Goal: Information Seeking & Learning: Learn about a topic

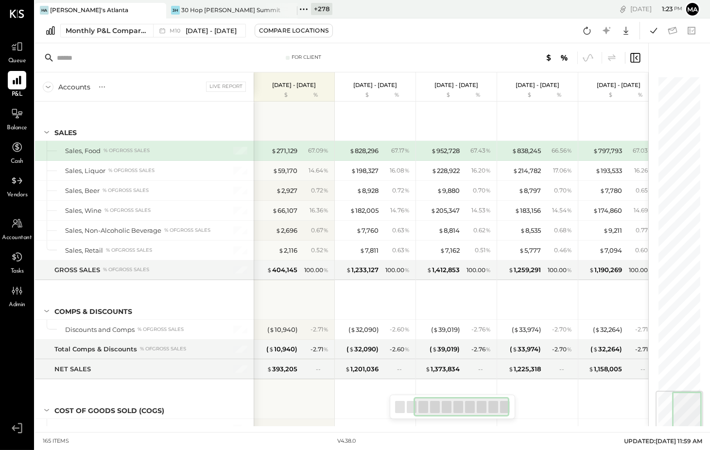
scroll to position [0, 142]
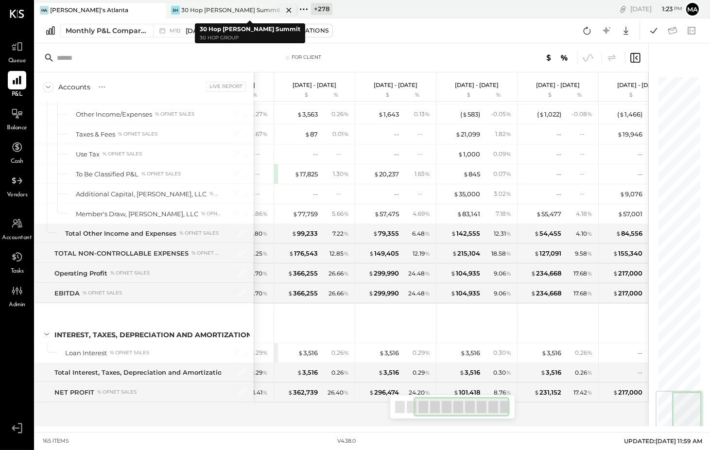
click at [217, 8] on div "30 Hop [PERSON_NAME] Summit" at bounding box center [230, 10] width 99 height 8
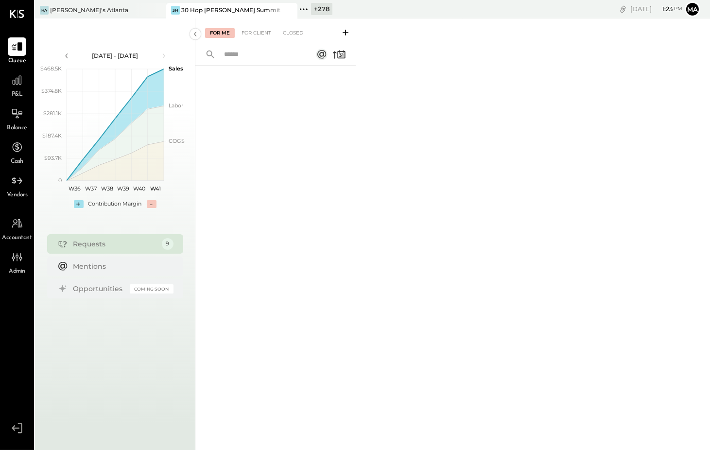
click at [13, 91] on span "P&L" at bounding box center [17, 94] width 11 height 9
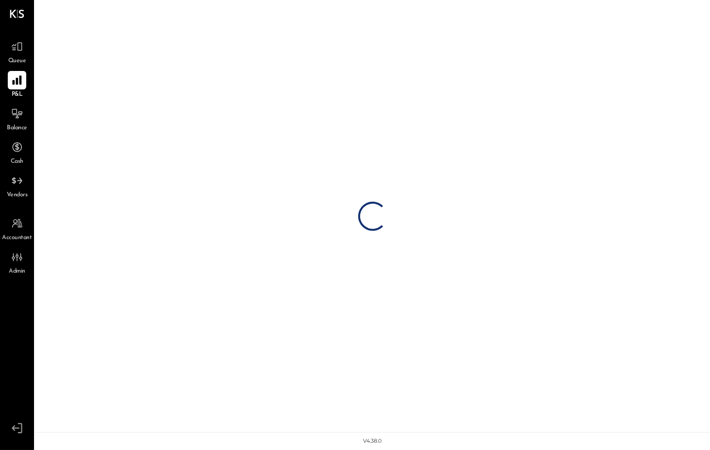
click at [22, 83] on icon at bounding box center [17, 80] width 13 height 13
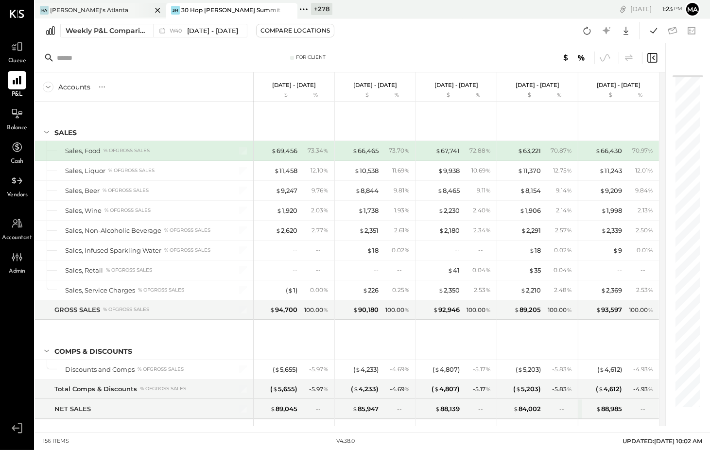
click at [157, 7] on icon at bounding box center [158, 10] width 12 height 12
click at [41, 6] on icon at bounding box center [41, 9] width 13 height 13
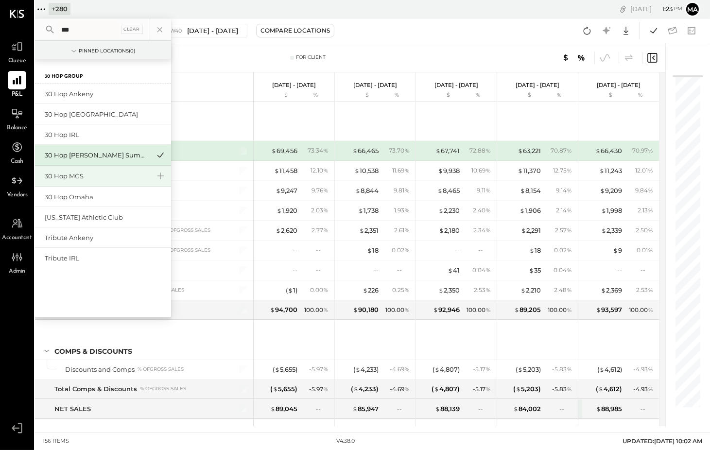
type input "**"
click at [85, 171] on div "30 Hop MGS" at bounding box center [97, 175] width 105 height 9
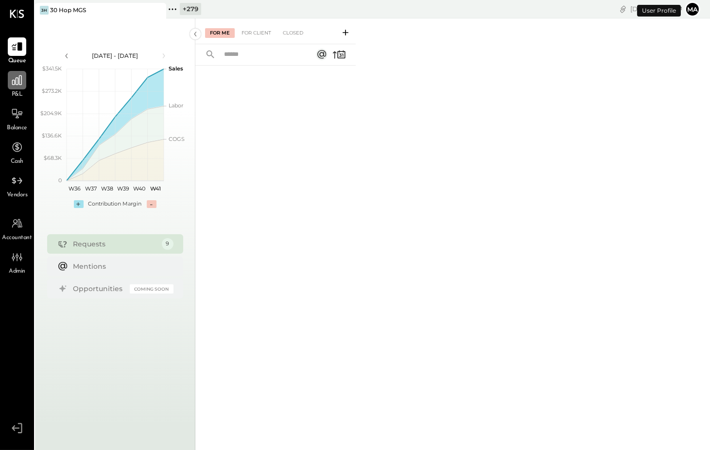
click at [24, 79] on div at bounding box center [17, 80] width 18 height 18
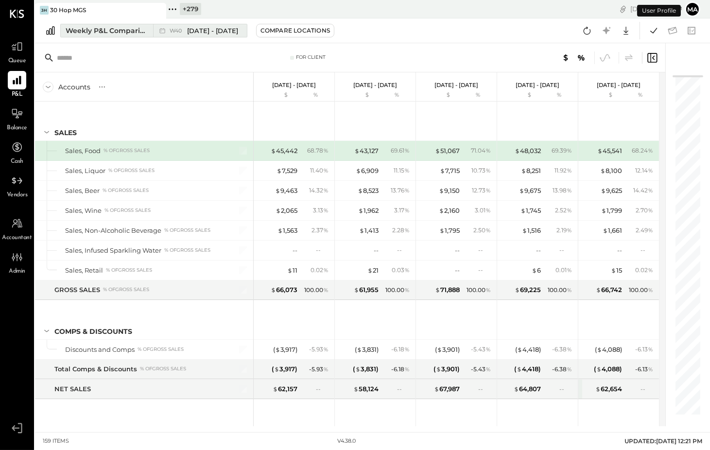
click at [153, 27] on div "W40 [DATE] - [DATE]" at bounding box center [197, 30] width 89 height 13
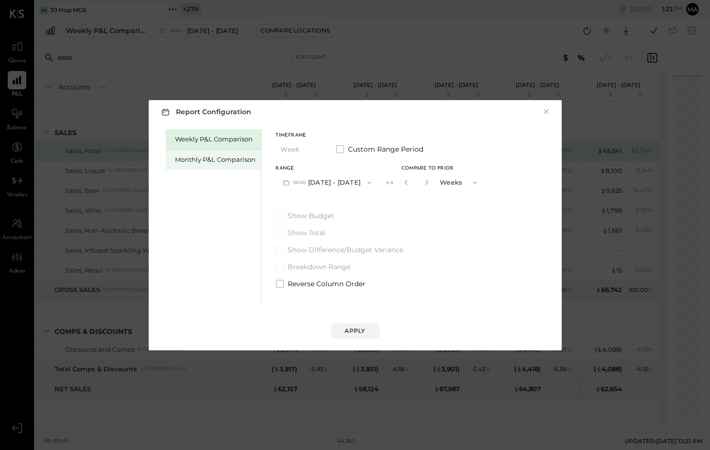
click at [221, 156] on div "Monthly P&L Comparison" at bounding box center [215, 159] width 81 height 9
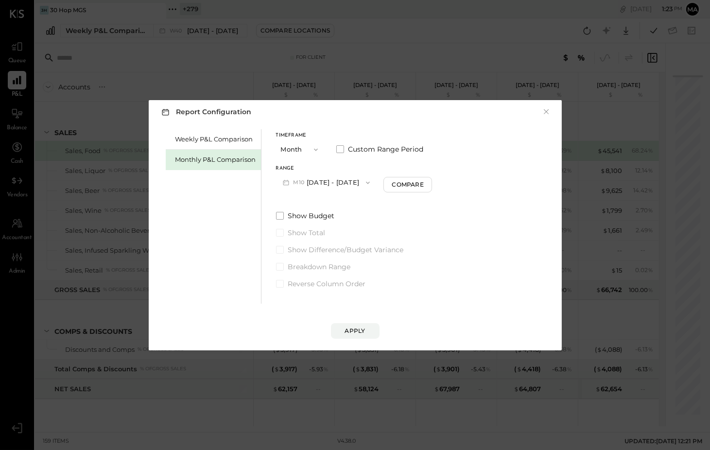
click at [364, 181] on icon "button" at bounding box center [368, 183] width 8 height 8
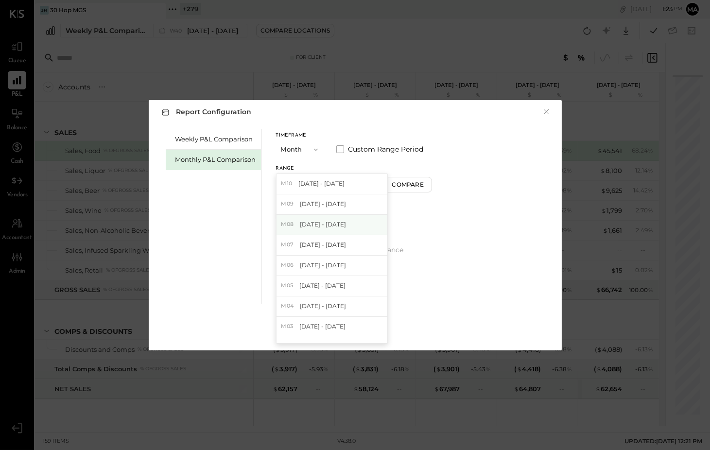
click at [341, 226] on span "[DATE] - [DATE]" at bounding box center [323, 224] width 46 height 8
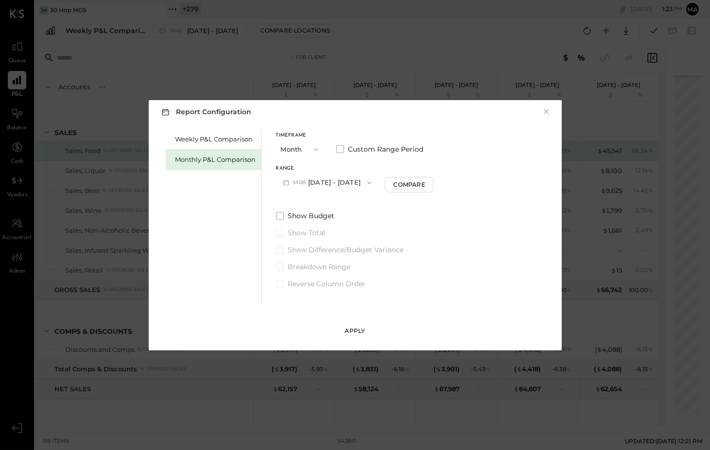
click at [366, 326] on button "Apply" at bounding box center [355, 331] width 49 height 16
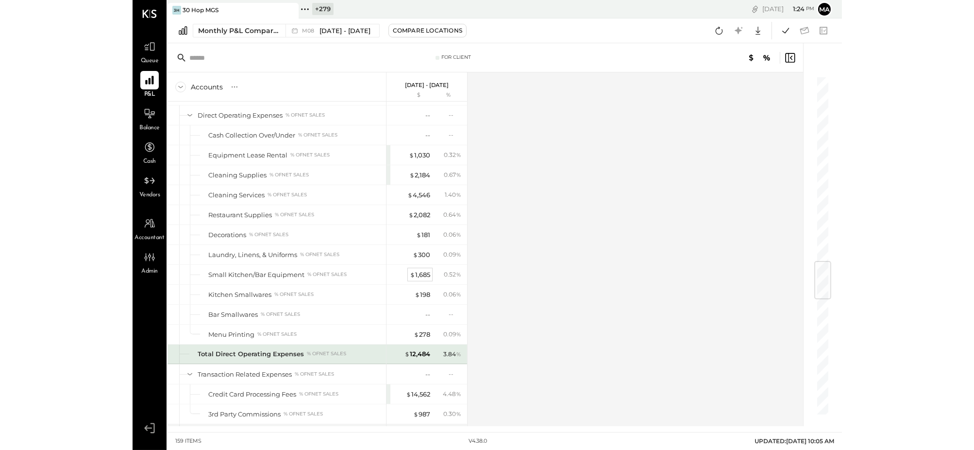
scroll to position [1567, 0]
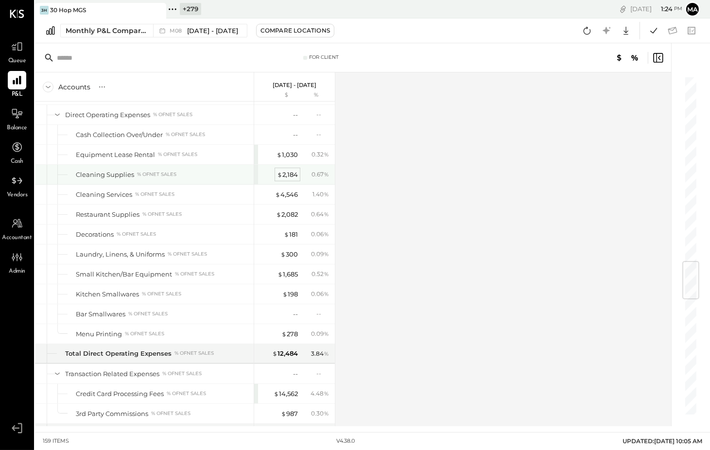
click at [288, 178] on div "$ 2,184" at bounding box center [287, 174] width 21 height 9
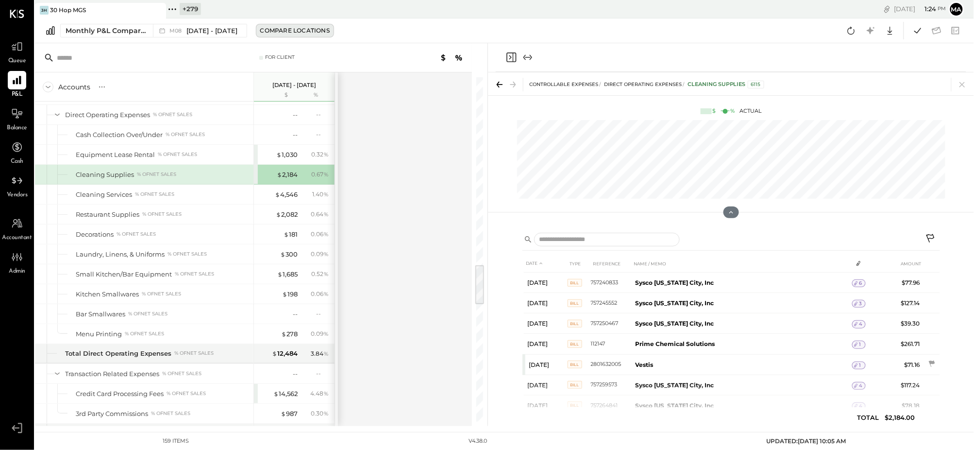
click at [292, 29] on div "Compare Locations" at bounding box center [294, 30] width 69 height 8
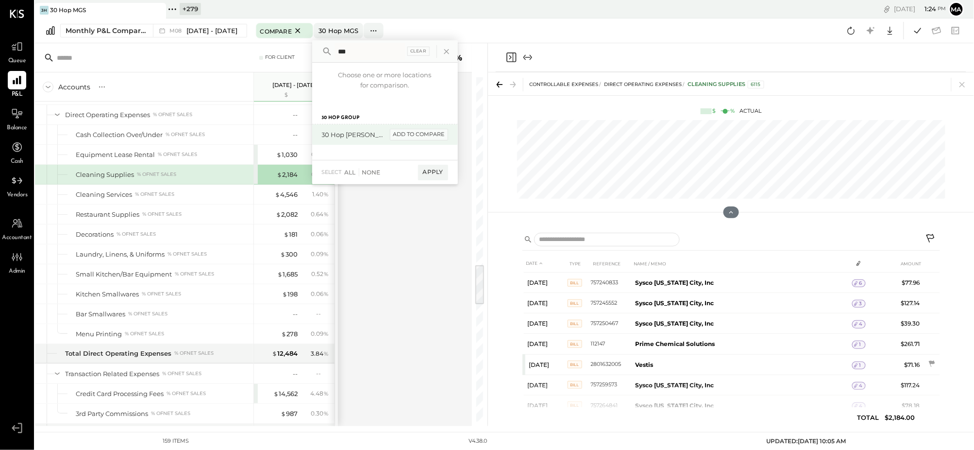
type input "***"
click at [412, 134] on div "add to compare" at bounding box center [419, 135] width 58 height 12
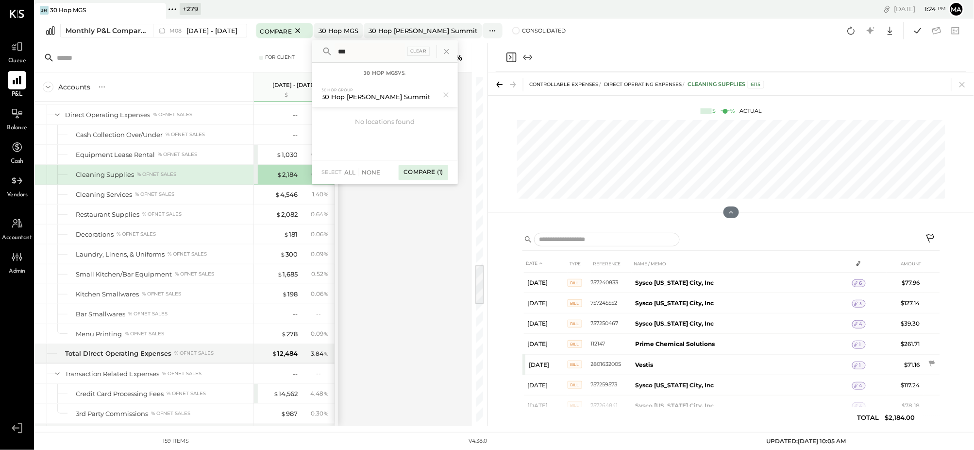
click at [424, 172] on div "Compare (1)" at bounding box center [423, 173] width 49 height 16
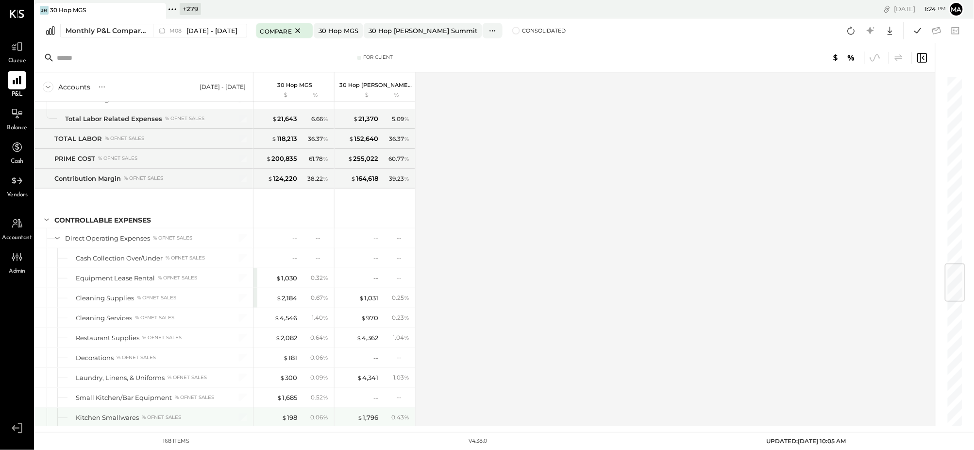
scroll to position [1597, 0]
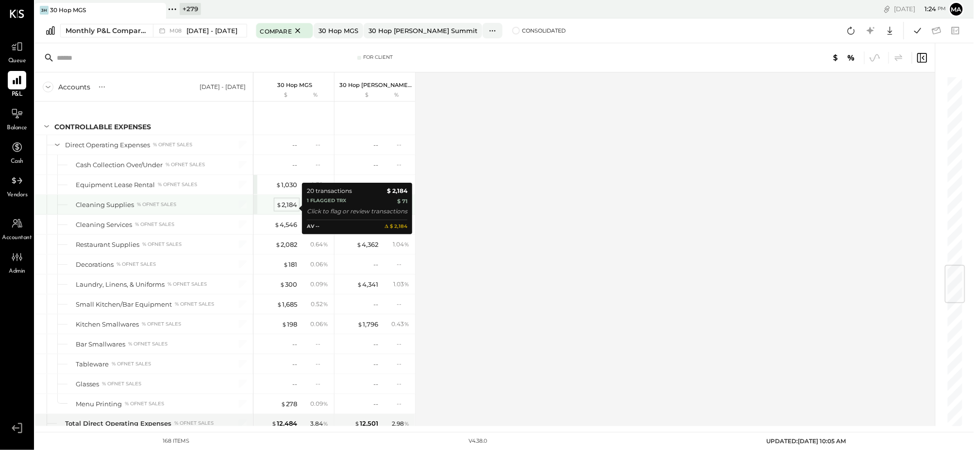
click at [289, 206] on div "$ 2,184" at bounding box center [286, 204] width 21 height 9
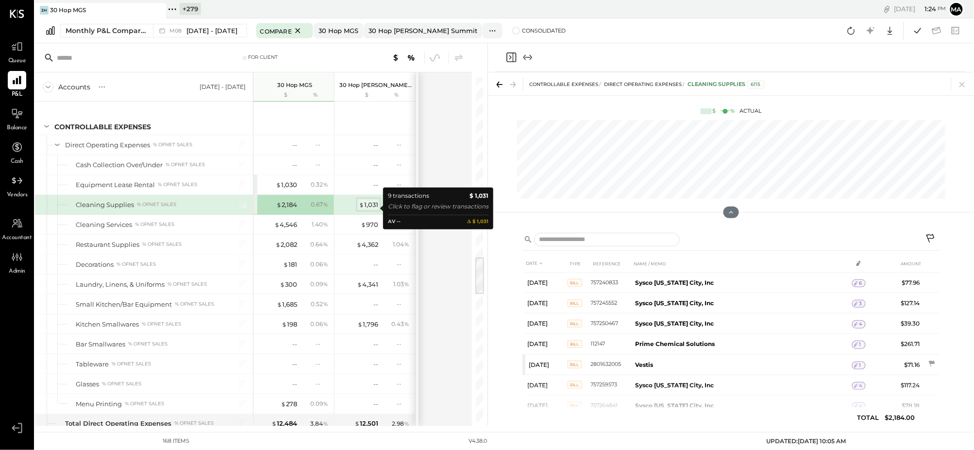
click at [370, 208] on div "$ 1,031" at bounding box center [368, 204] width 19 height 9
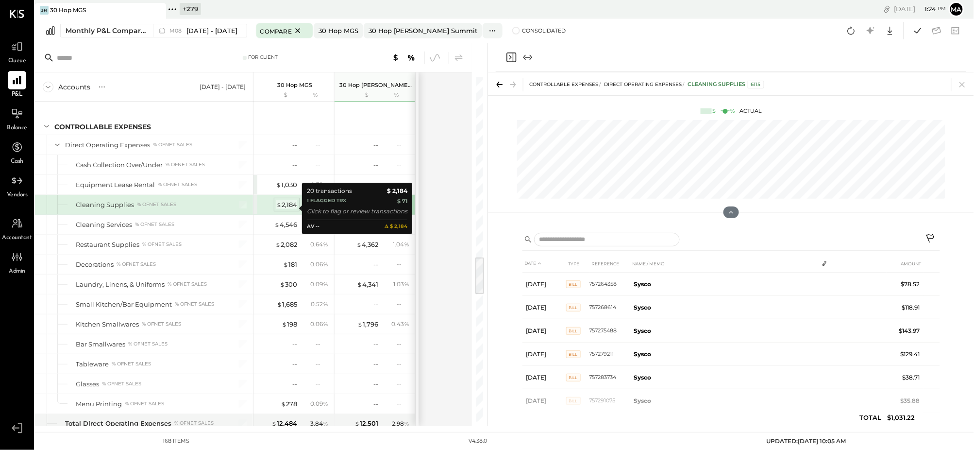
click at [283, 207] on div "$ 2,184" at bounding box center [286, 204] width 21 height 9
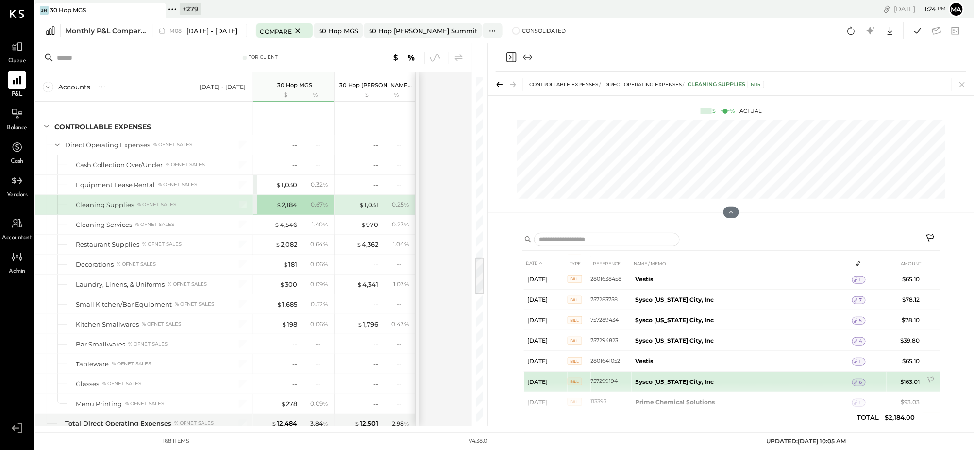
scroll to position [282, 0]
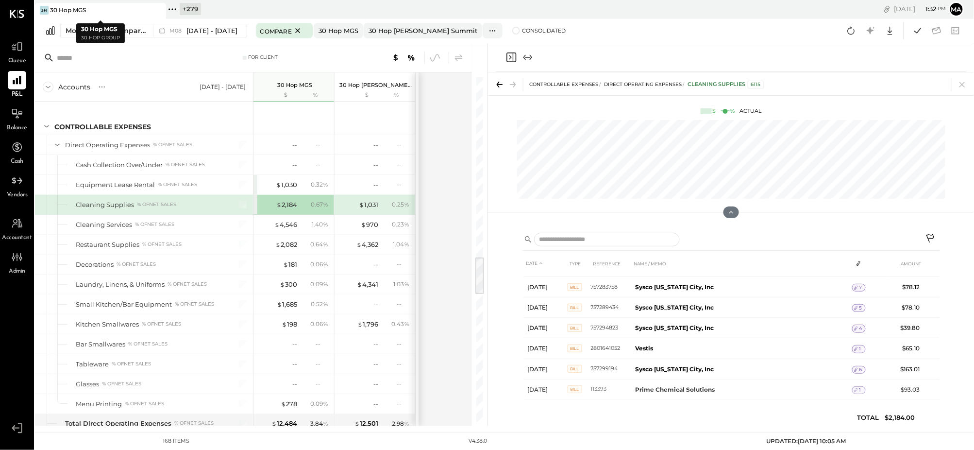
drag, startPoint x: 160, startPoint y: 9, endPoint x: 66, endPoint y: 13, distance: 94.3
click at [157, 9] on icon at bounding box center [158, 10] width 12 height 12
click at [43, 7] on icon at bounding box center [41, 9] width 13 height 13
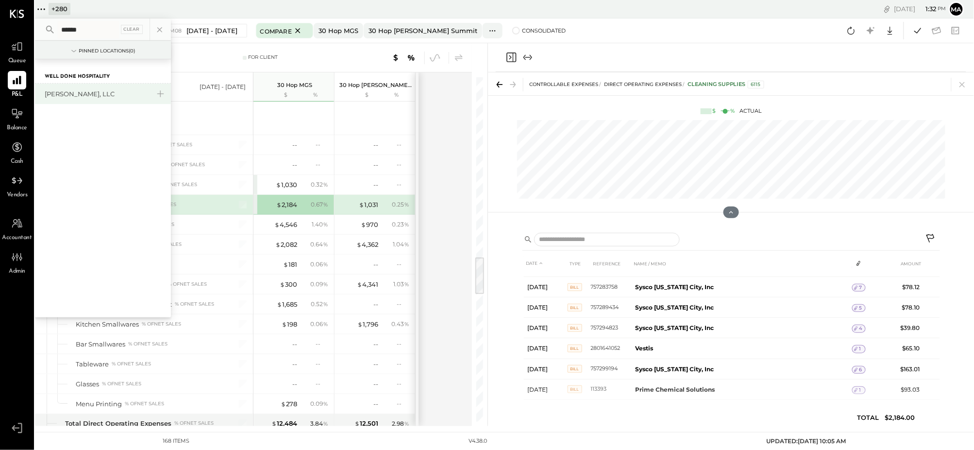
type input "******"
click at [87, 94] on div "[PERSON_NAME], LLC" at bounding box center [97, 93] width 105 height 9
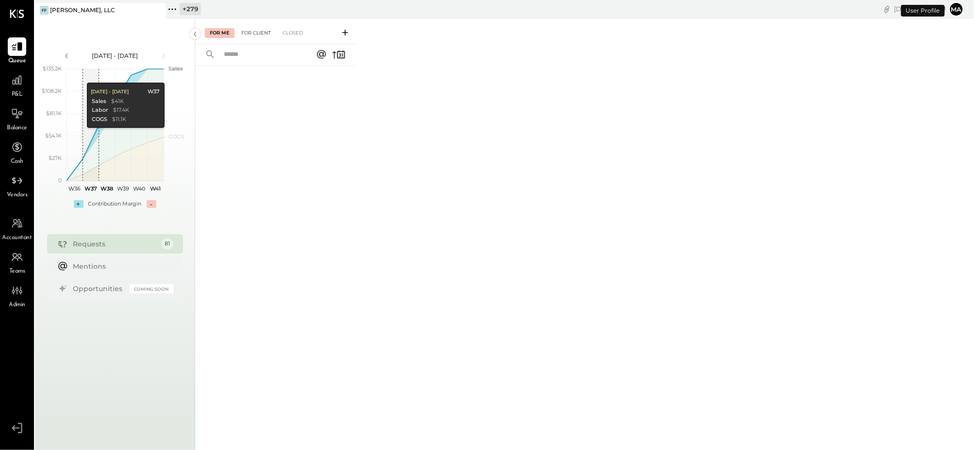
click at [252, 32] on div "For Client" at bounding box center [256, 33] width 39 height 10
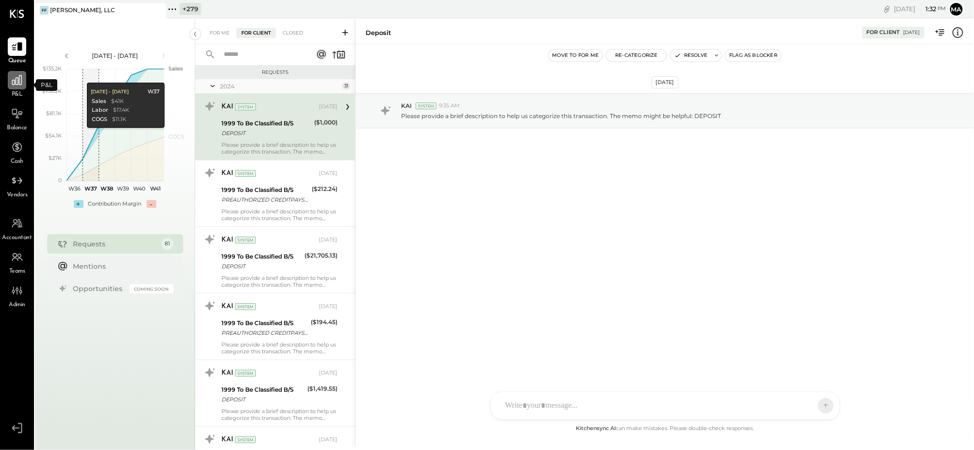
click at [17, 84] on icon at bounding box center [17, 80] width 13 height 13
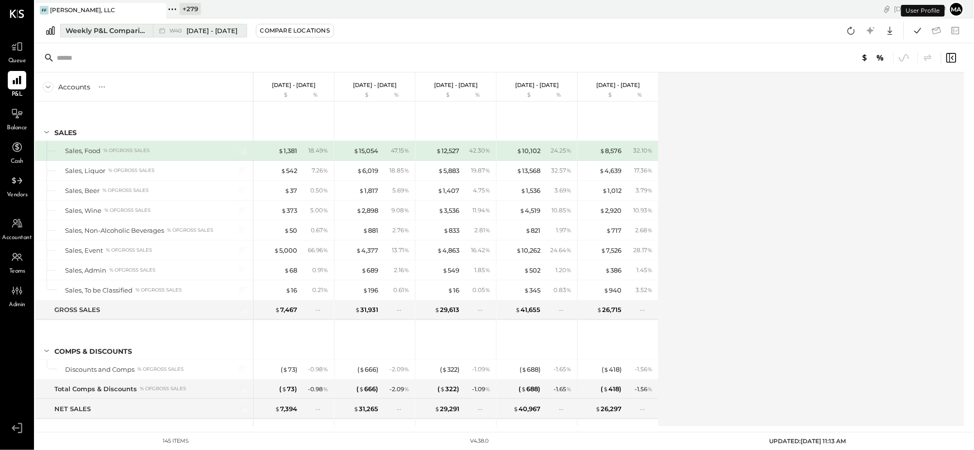
click at [154, 28] on div "W40 [DATE] - [DATE]" at bounding box center [197, 30] width 89 height 13
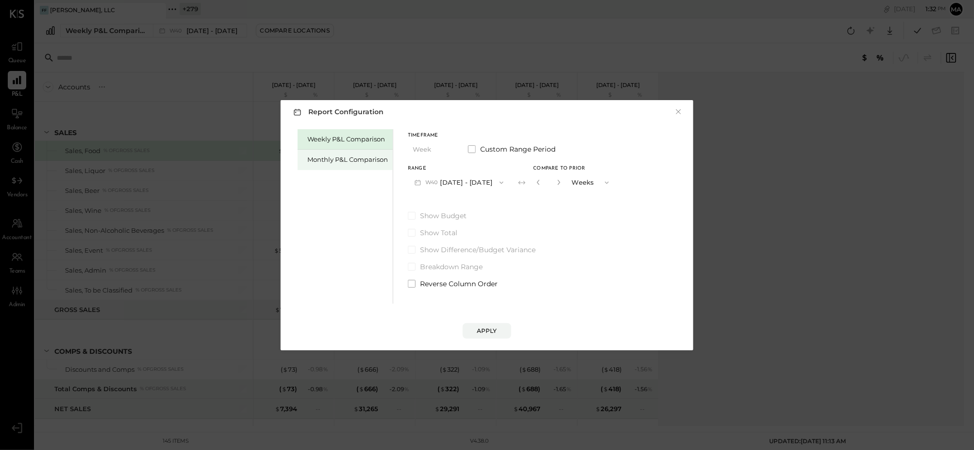
click at [344, 160] on div "Monthly P&L Comparison" at bounding box center [347, 159] width 81 height 9
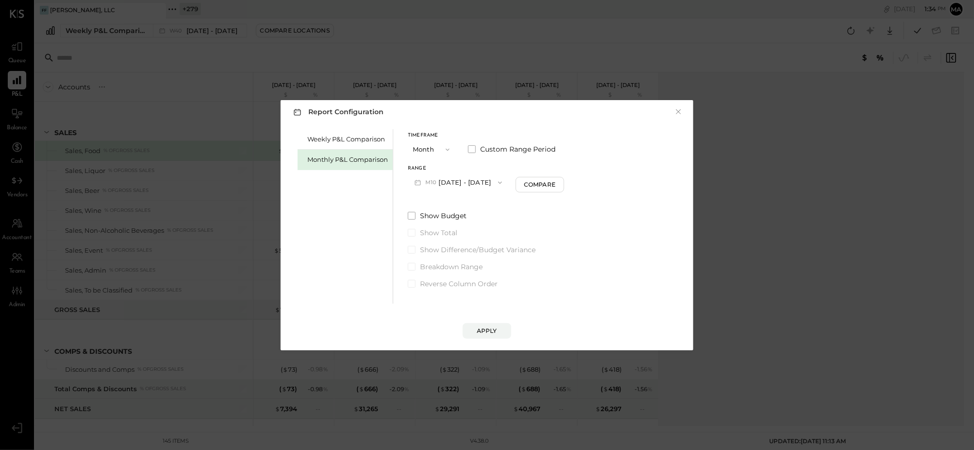
click at [496, 182] on icon "button" at bounding box center [500, 183] width 8 height 8
click at [459, 205] on span "[DATE] - [DATE]" at bounding box center [455, 204] width 46 height 8
click at [529, 184] on div "Compare" at bounding box center [542, 184] width 32 height 8
click at [558, 182] on icon "button" at bounding box center [559, 182] width 2 height 5
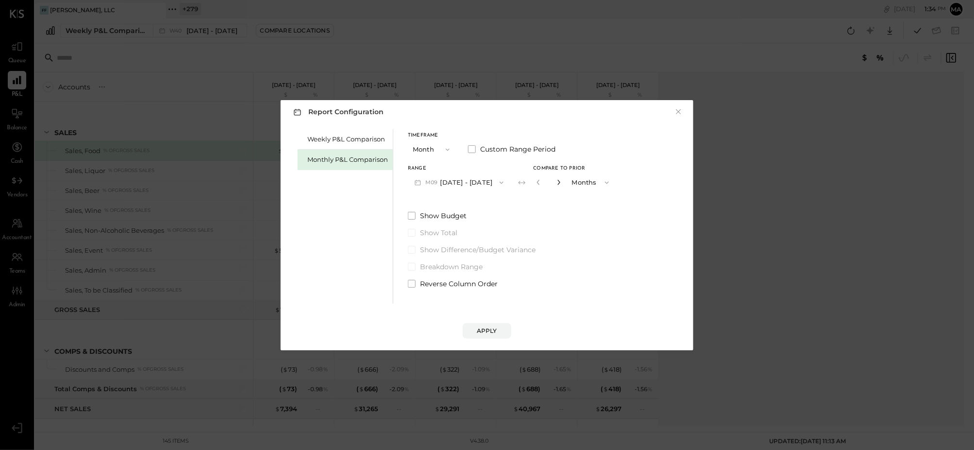
click at [558, 182] on icon "button" at bounding box center [559, 182] width 2 height 5
type input "*"
click at [488, 327] on div "Apply" at bounding box center [487, 330] width 20 height 8
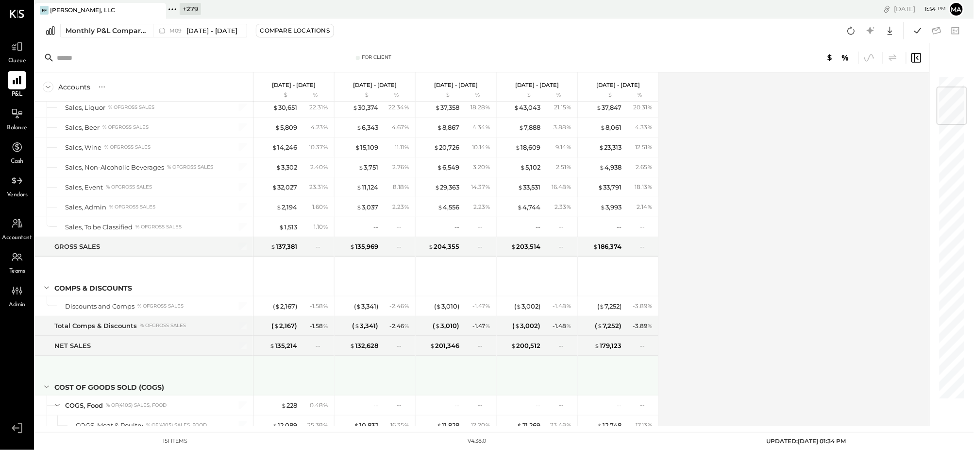
scroll to position [96, 0]
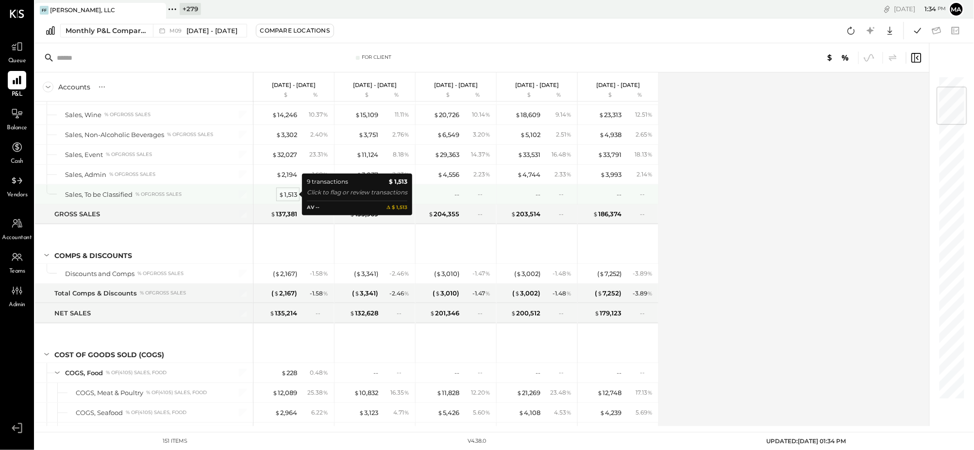
click at [288, 193] on div "$ 1,513" at bounding box center [288, 194] width 18 height 9
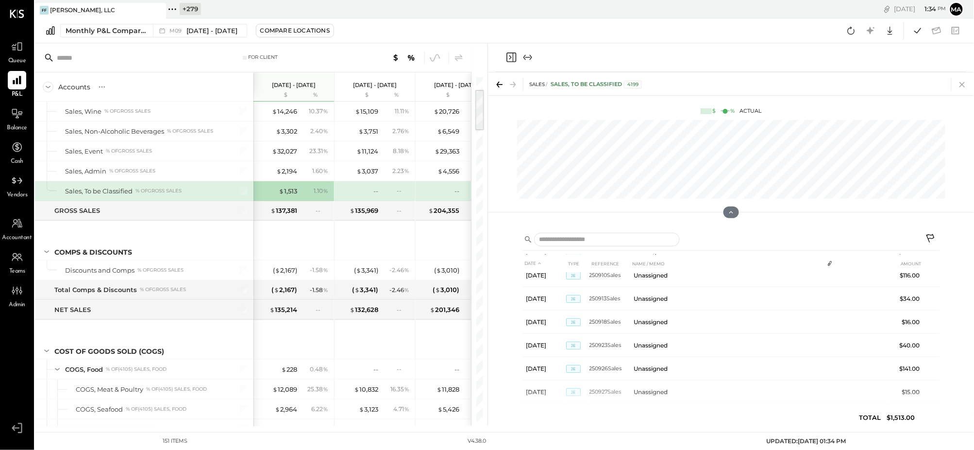
scroll to position [90, 0]
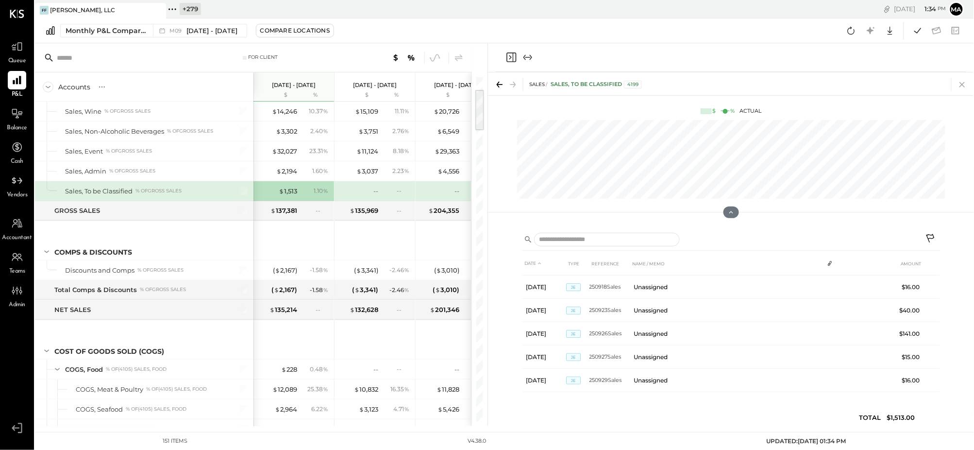
click at [709, 83] on icon at bounding box center [962, 84] width 5 height 5
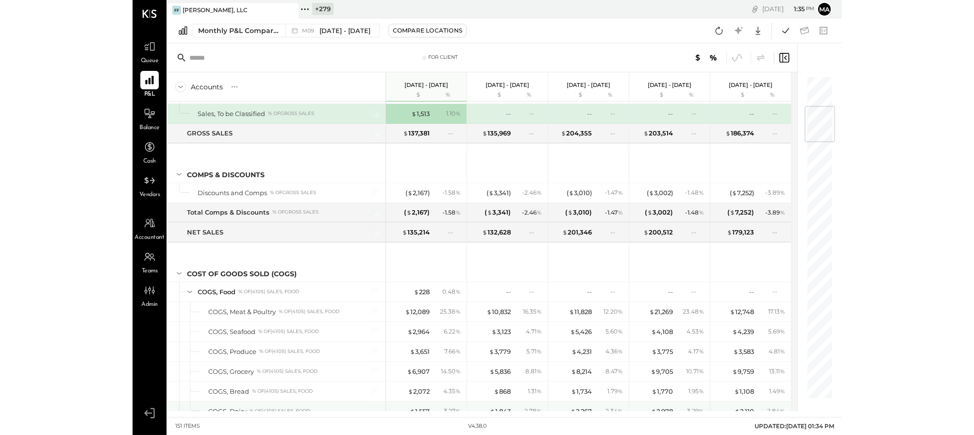
scroll to position [270, 0]
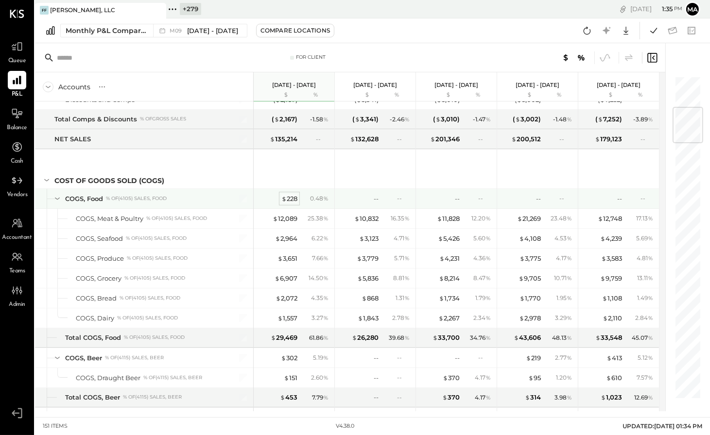
click at [290, 197] on div "$ 228" at bounding box center [289, 198] width 16 height 9
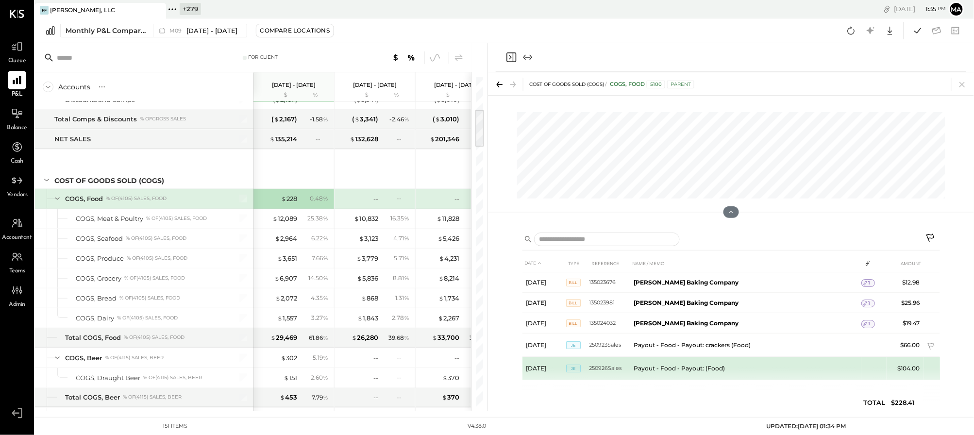
scroll to position [3, 0]
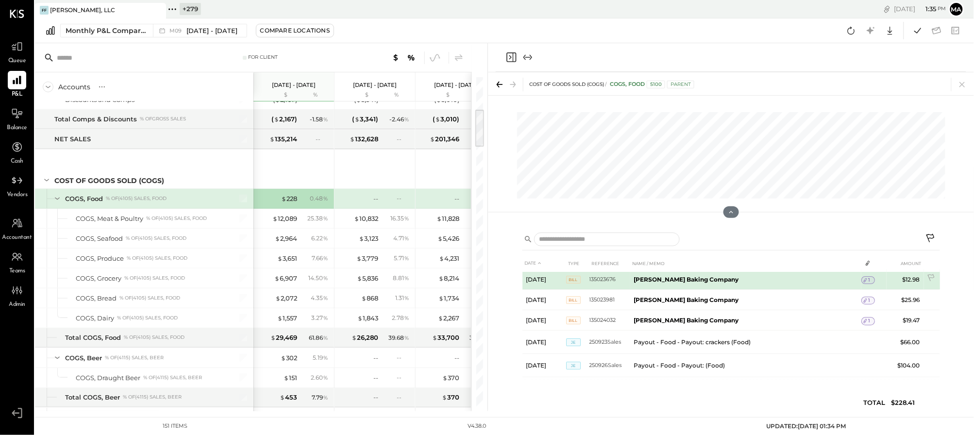
click at [709, 280] on icon at bounding box center [865, 280] width 3 height 4
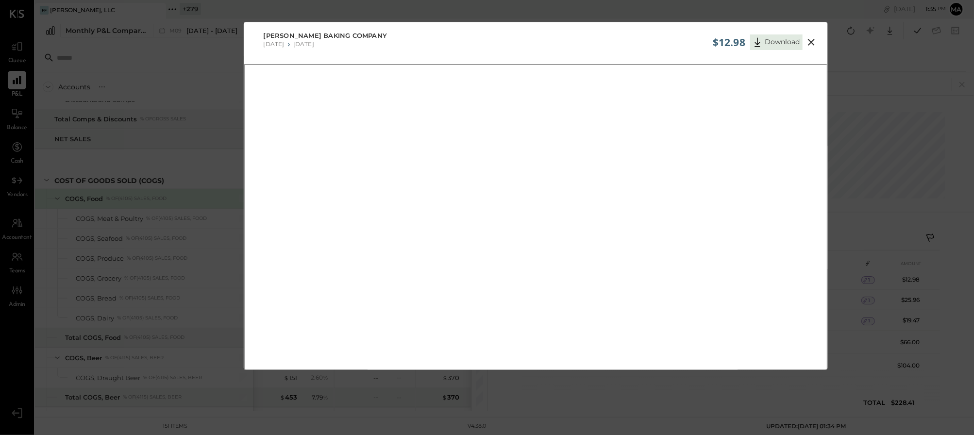
drag, startPoint x: 811, startPoint y: 38, endPoint x: 838, endPoint y: 60, distance: 34.5
click at [709, 38] on icon at bounding box center [812, 42] width 12 height 12
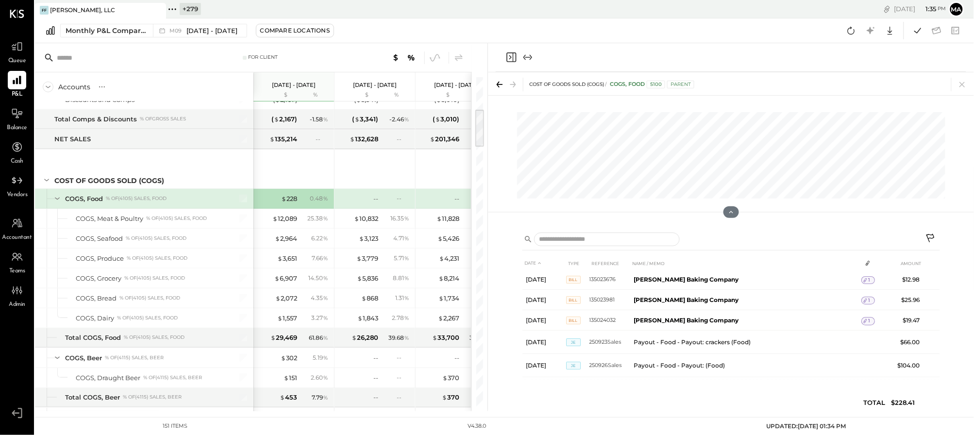
click at [709, 236] on icon at bounding box center [931, 238] width 8 height 8
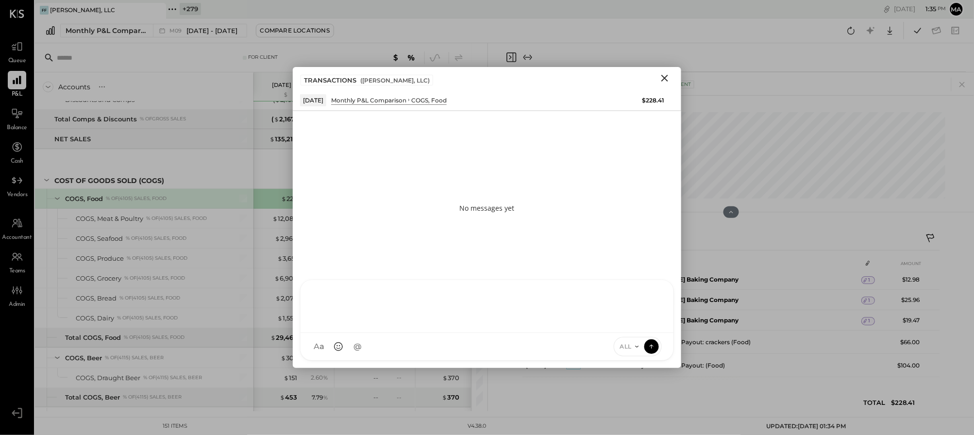
click at [590, 346] on div "KP [PERSON_NAME] MG [PERSON_NAME] K [PERSON_NAME].cochonvolant SN [PERSON_NAME]…" at bounding box center [487, 320] width 374 height 81
click at [476, 309] on div at bounding box center [487, 305] width 354 height 39
type input "****"
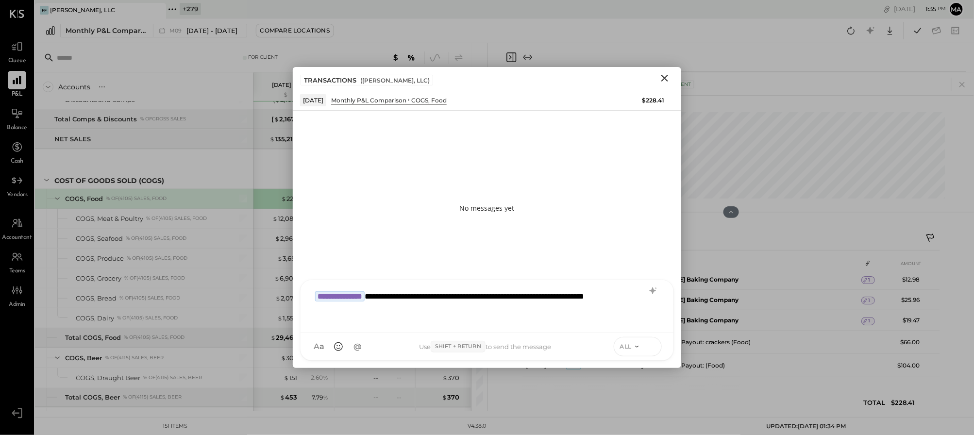
click at [651, 343] on icon at bounding box center [651, 346] width 9 height 10
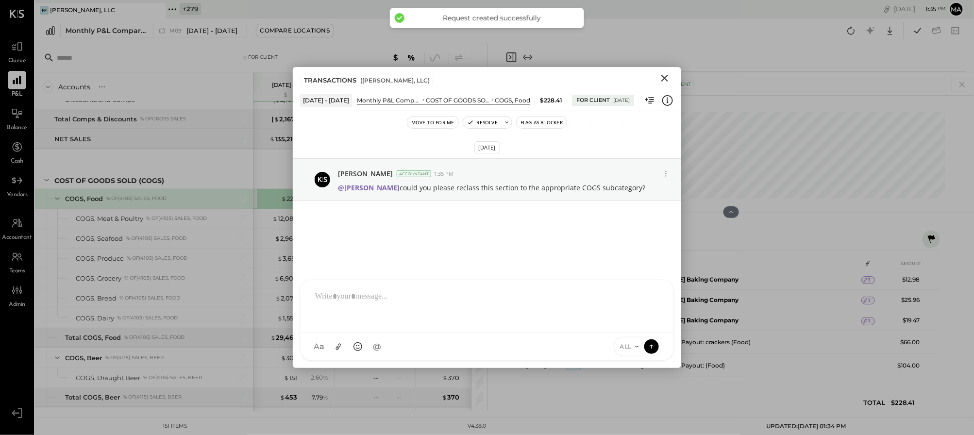
click at [665, 78] on icon "Close" at bounding box center [664, 78] width 7 height 7
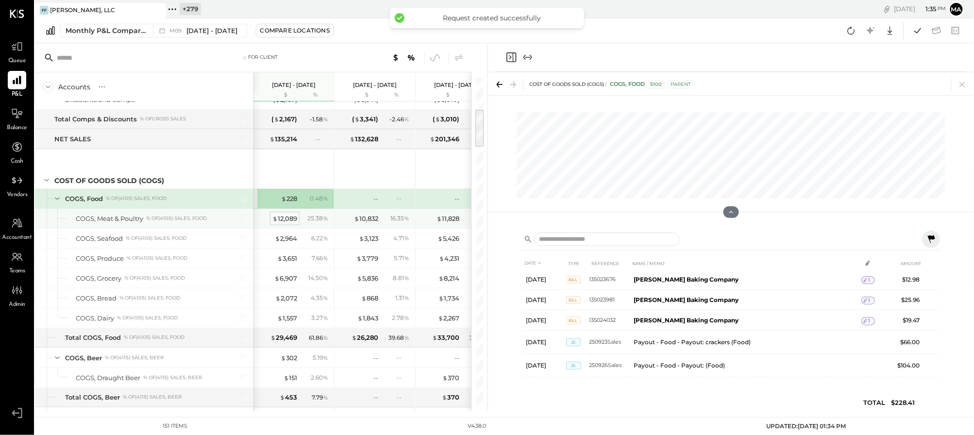
click at [287, 223] on div "$ 12,089" at bounding box center [284, 218] width 25 height 9
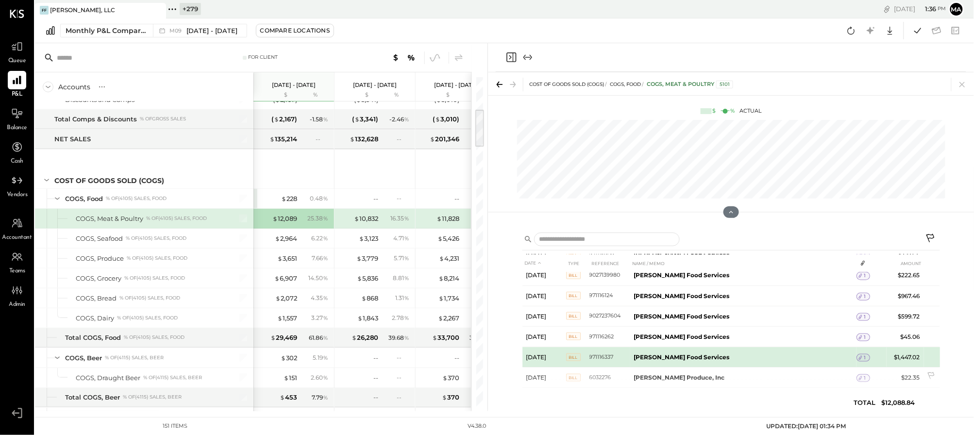
scroll to position [523, 0]
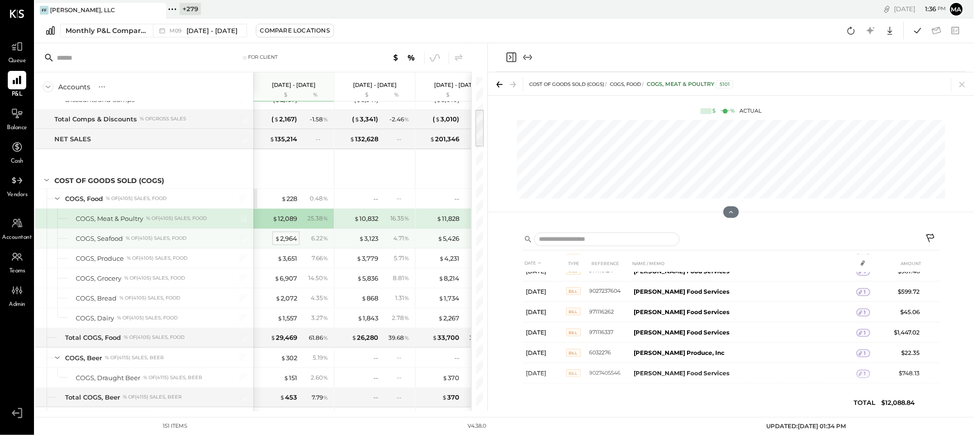
click at [285, 240] on div "$ 2,964" at bounding box center [286, 238] width 22 height 9
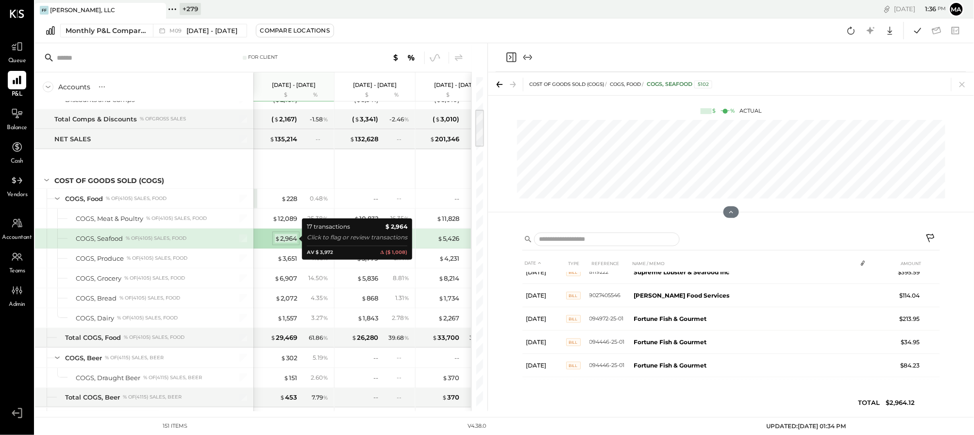
scroll to position [292, 0]
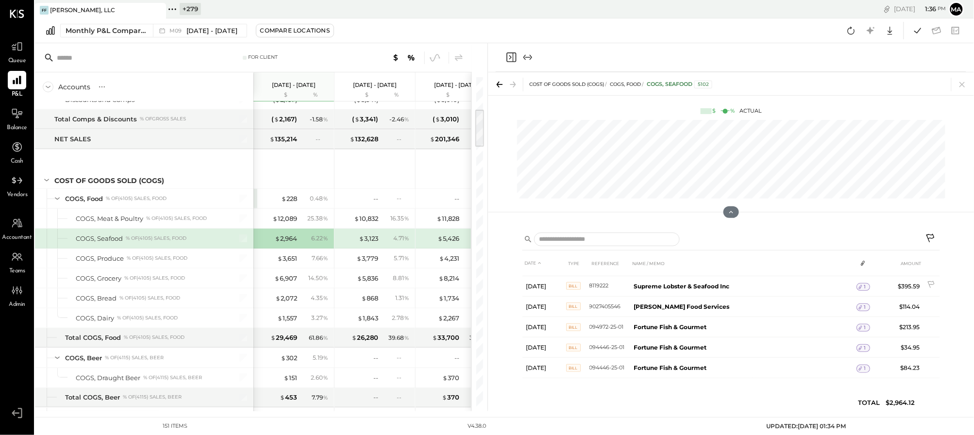
scroll to position [243, 0]
click at [289, 218] on div "$ 12,089" at bounding box center [284, 218] width 25 height 9
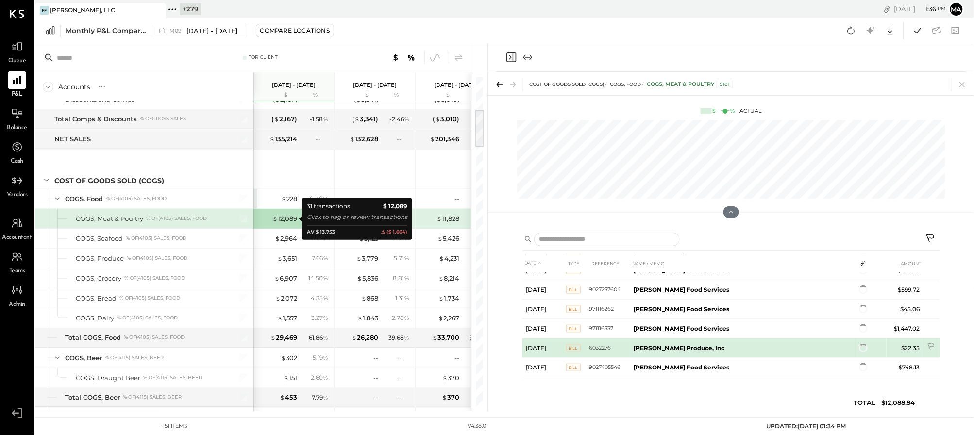
scroll to position [531, 0]
click at [709, 345] on icon at bounding box center [860, 347] width 7 height 7
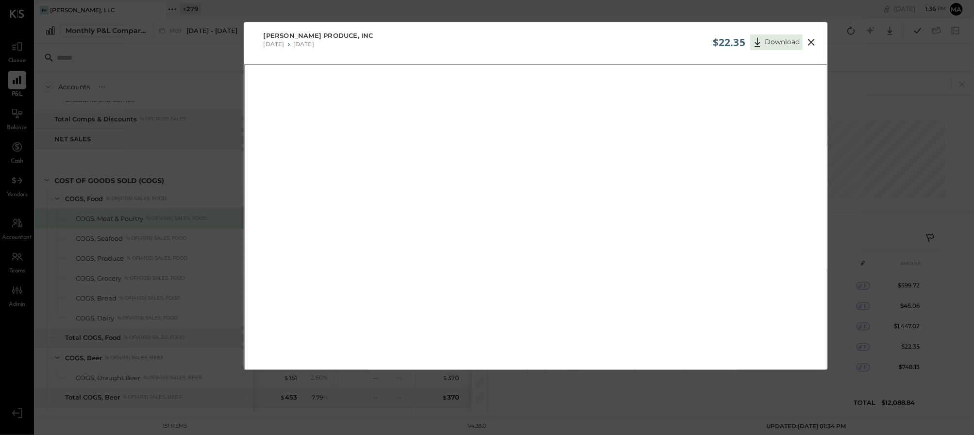
click at [709, 40] on icon at bounding box center [811, 42] width 7 height 7
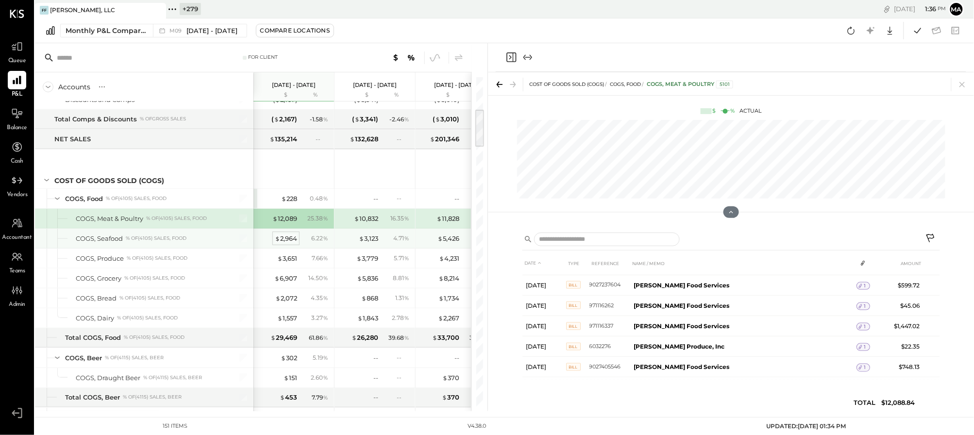
click at [289, 238] on div "$ 2,964" at bounding box center [286, 238] width 22 height 9
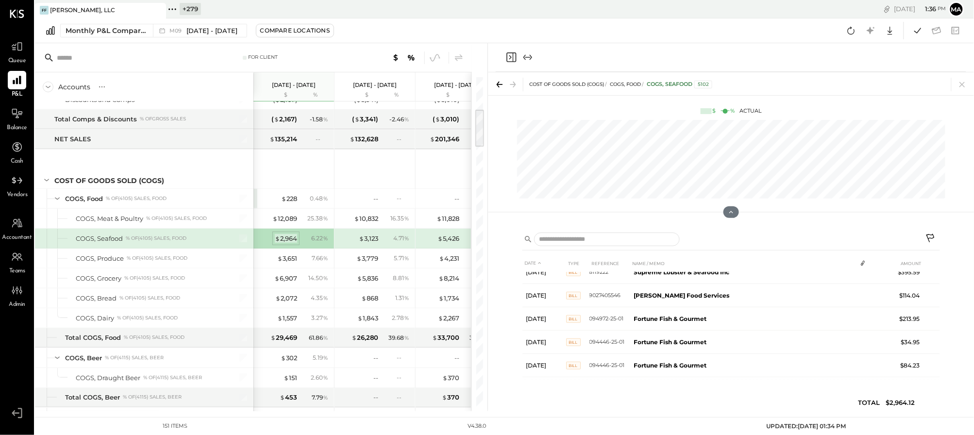
scroll to position [292, 0]
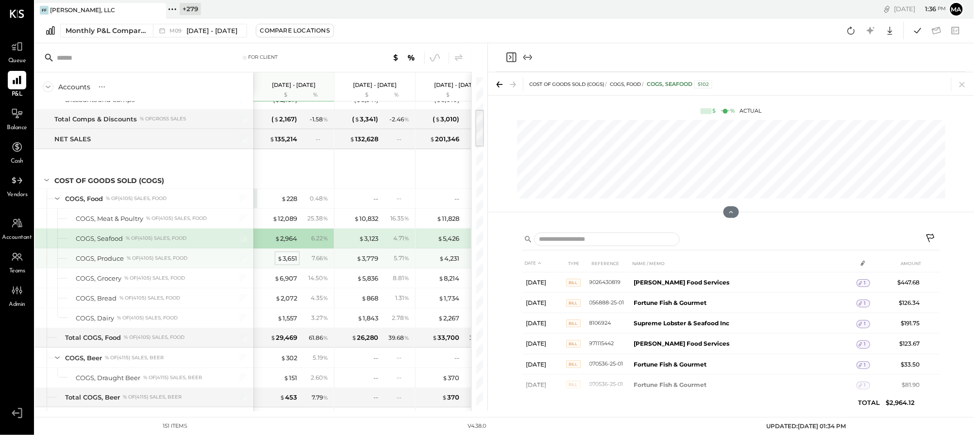
click at [286, 258] on div "$ 3,651" at bounding box center [287, 258] width 20 height 9
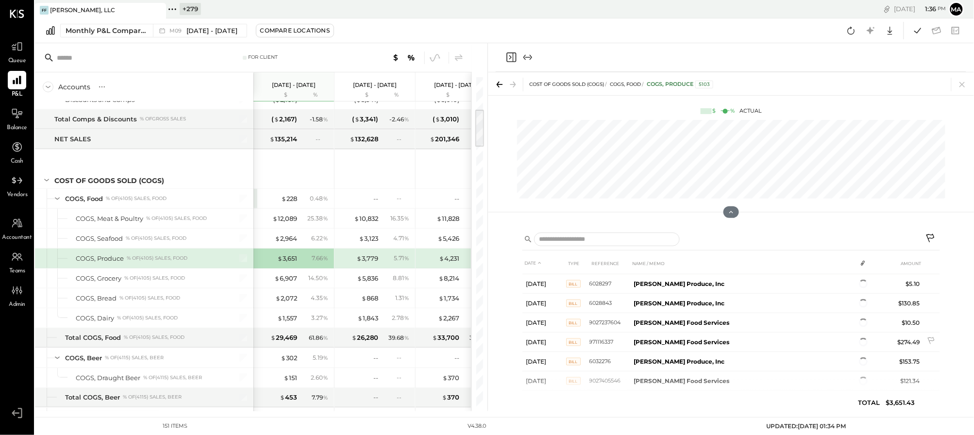
scroll to position [618, 0]
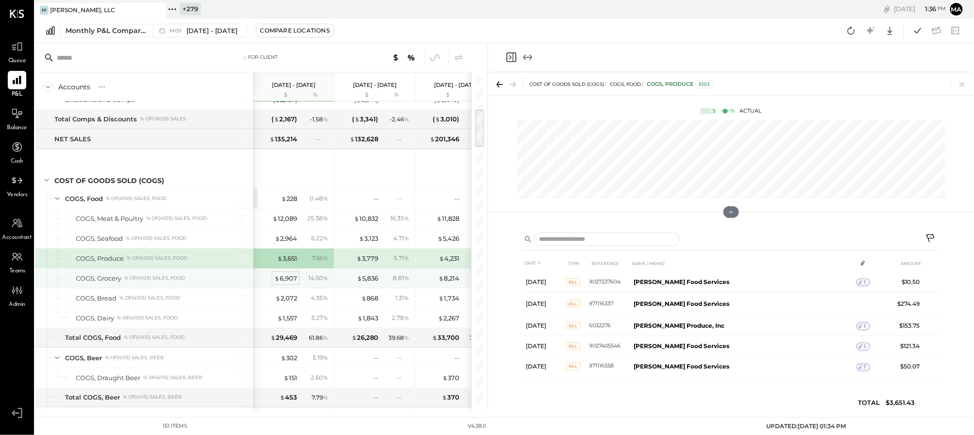
click at [290, 280] on div "$ 6,907" at bounding box center [285, 278] width 23 height 9
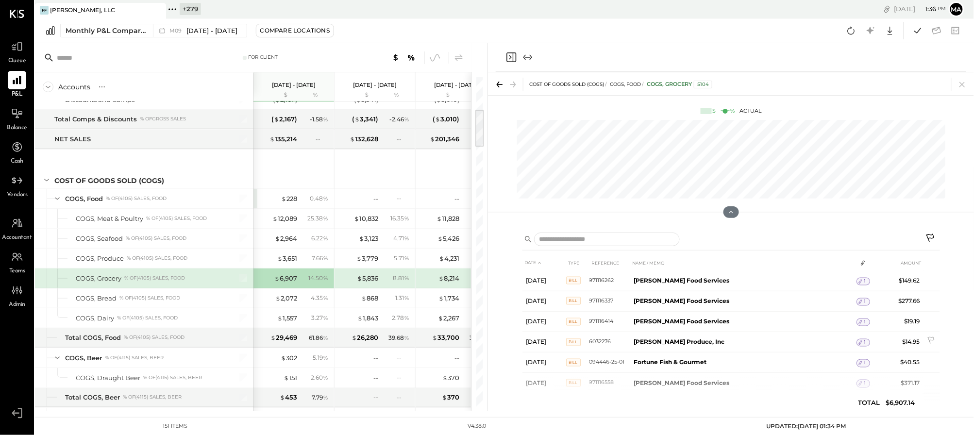
scroll to position [739, 0]
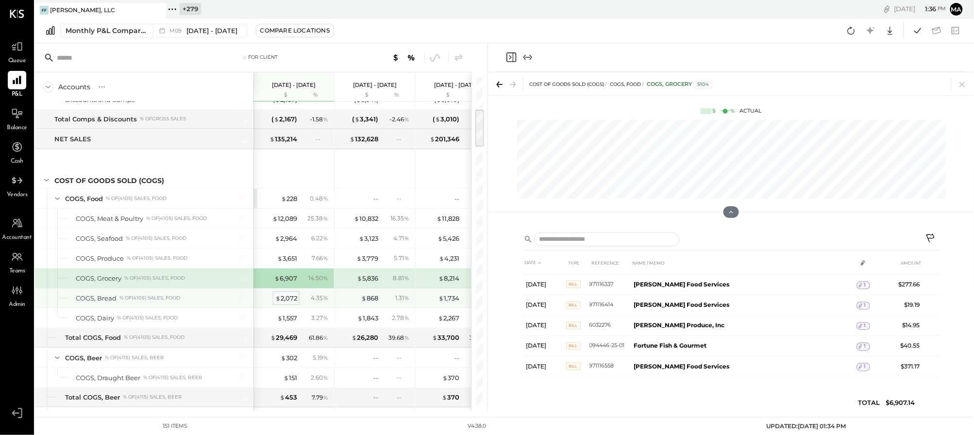
click at [290, 296] on div "$ 2,072" at bounding box center [286, 298] width 22 height 9
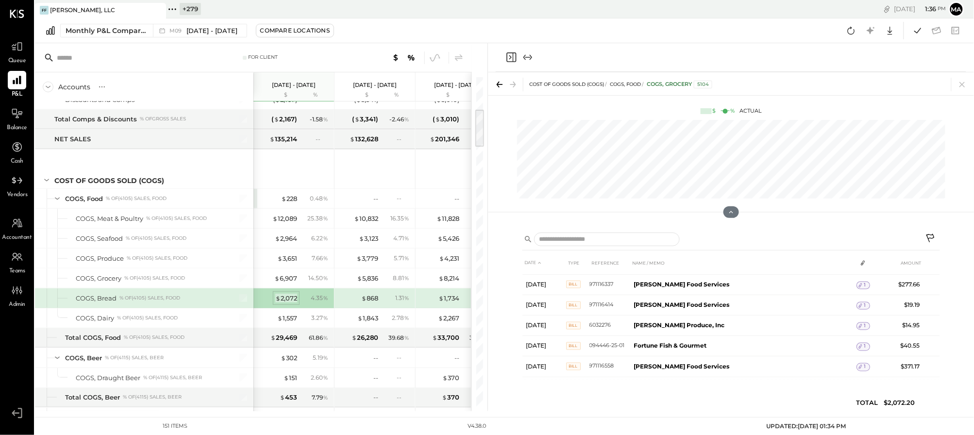
scroll to position [245, 0]
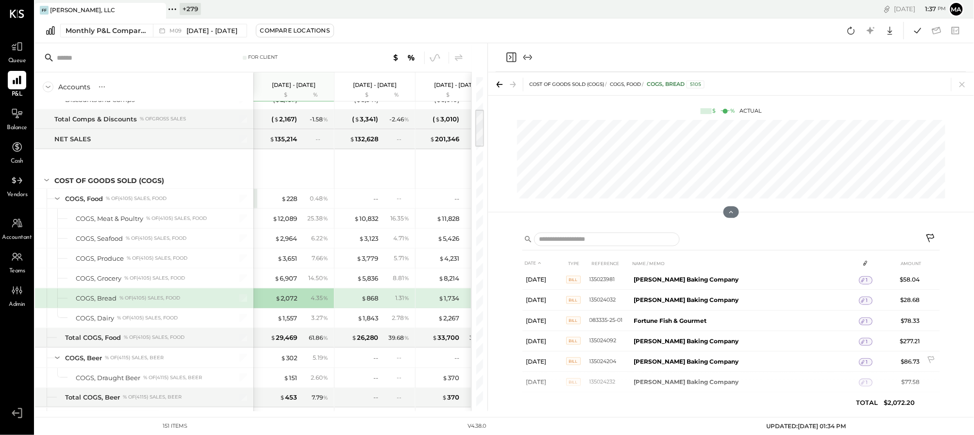
scroll to position [203, 0]
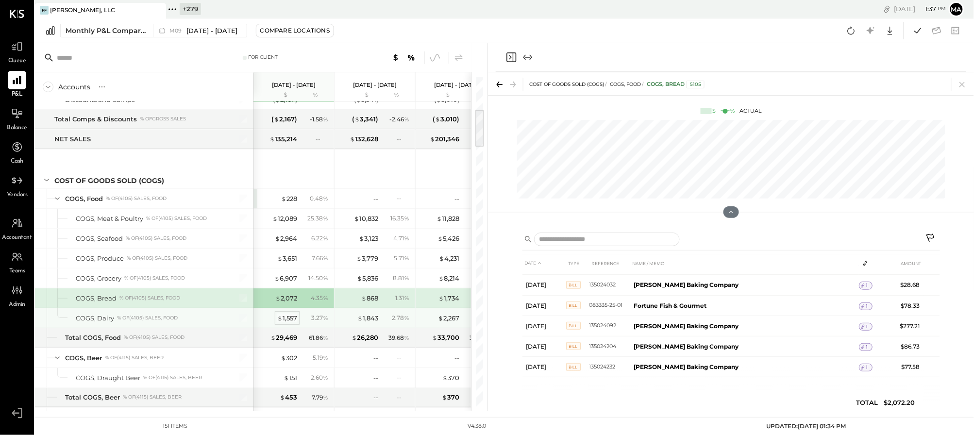
click at [289, 318] on div "$ 1,557" at bounding box center [287, 318] width 20 height 9
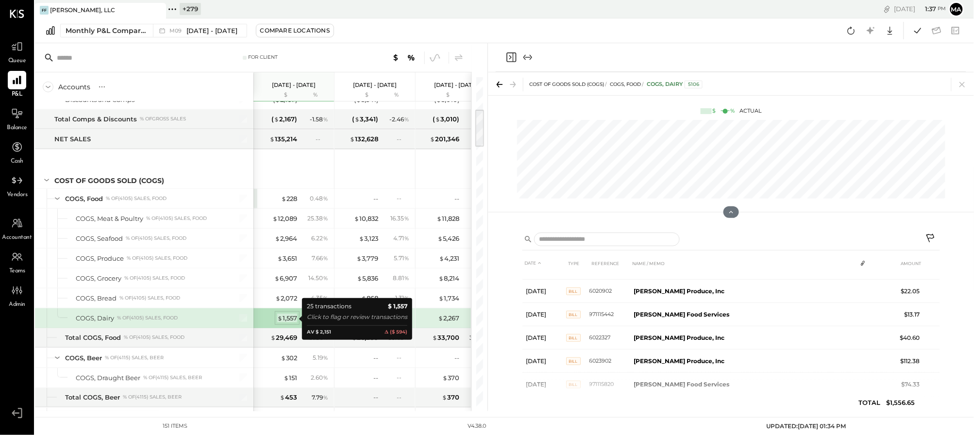
scroll to position [237, 0]
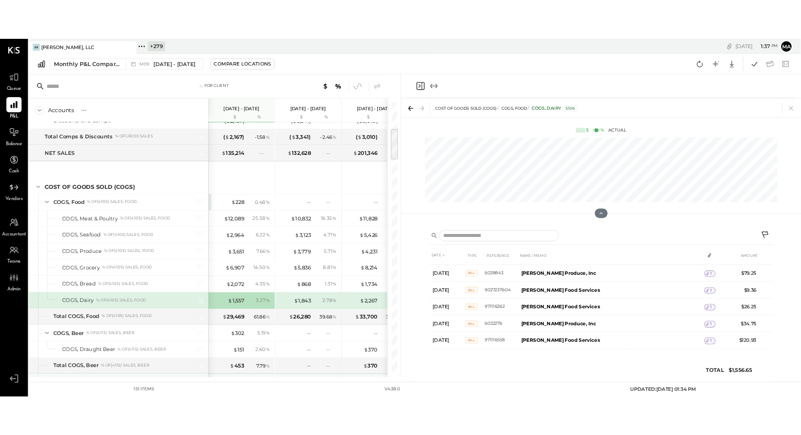
scroll to position [382, 0]
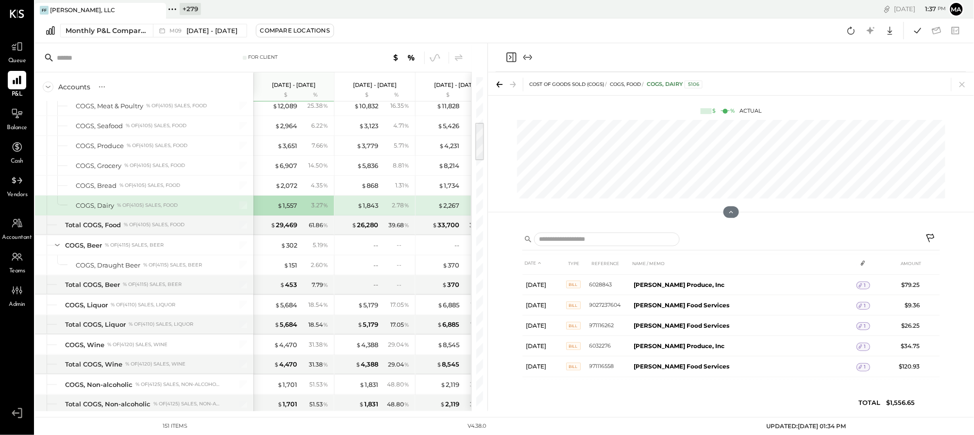
click at [484, 236] on div at bounding box center [479, 241] width 9 height 329
click at [488, 236] on div "DATE TYPE REFERENCE NAME / MEMO AMOUNT [DATE] BILL 6013291 [PERSON_NAME] Produc…" at bounding box center [731, 319] width 486 height 186
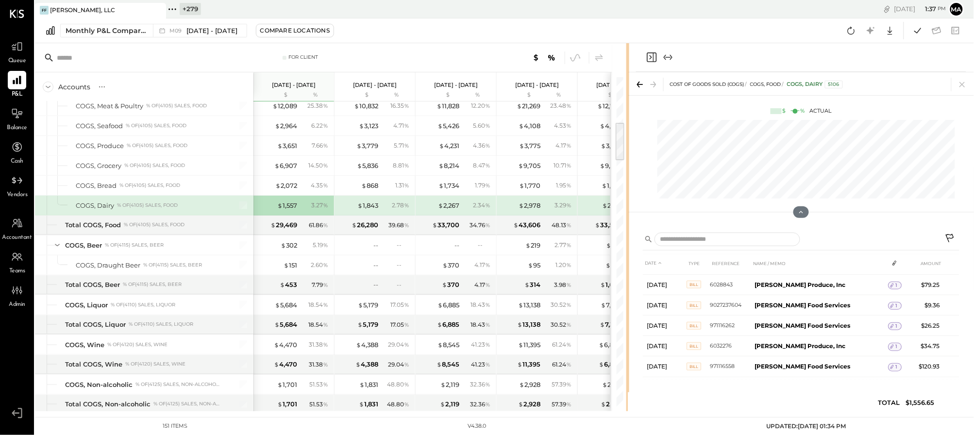
drag, startPoint x: 486, startPoint y: 236, endPoint x: 627, endPoint y: 231, distance: 141.9
click at [627, 231] on div at bounding box center [628, 227] width 3 height 368
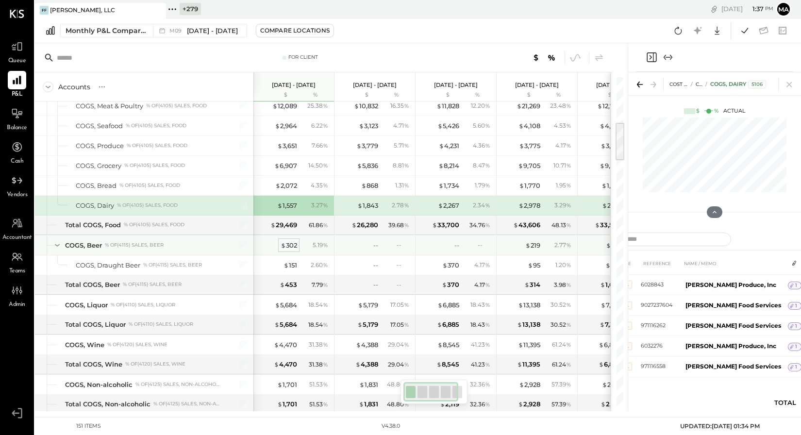
click at [288, 245] on div "$ 302" at bounding box center [289, 245] width 17 height 9
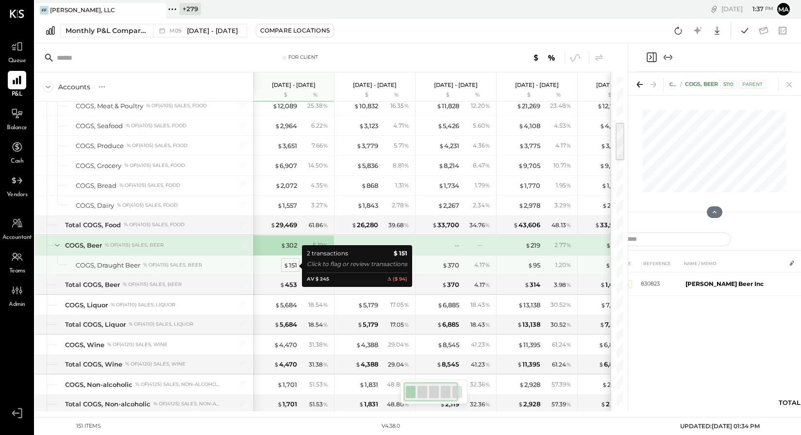
click at [290, 264] on div "$ 151" at bounding box center [291, 265] width 14 height 9
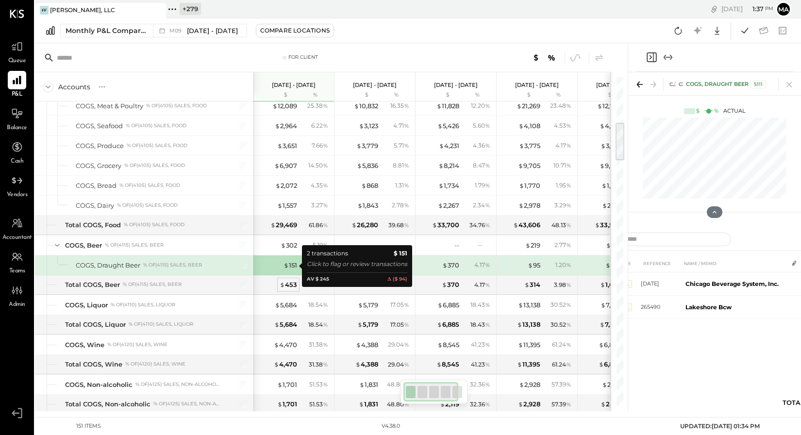
scroll to position [384, 0]
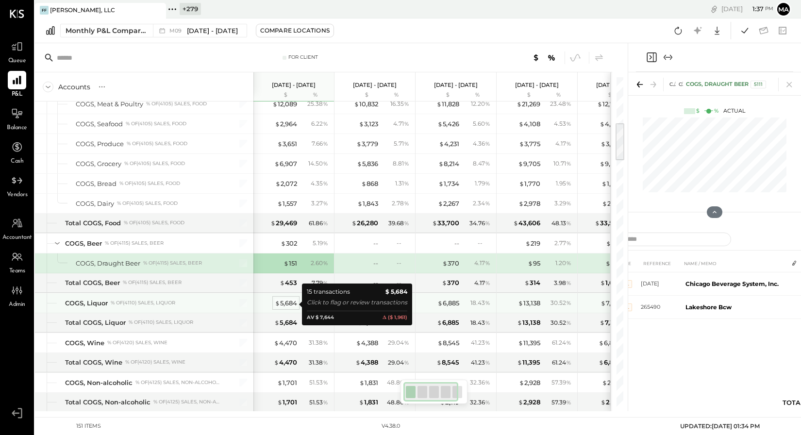
click at [288, 304] on div "$ 5,684" at bounding box center [286, 303] width 22 height 9
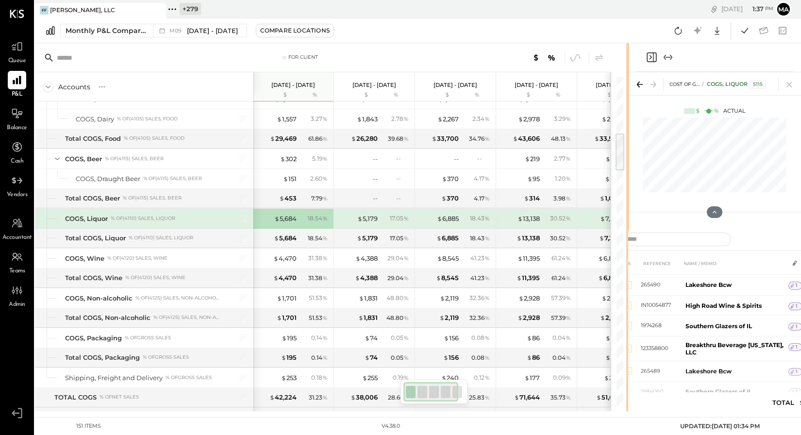
scroll to position [113, 0]
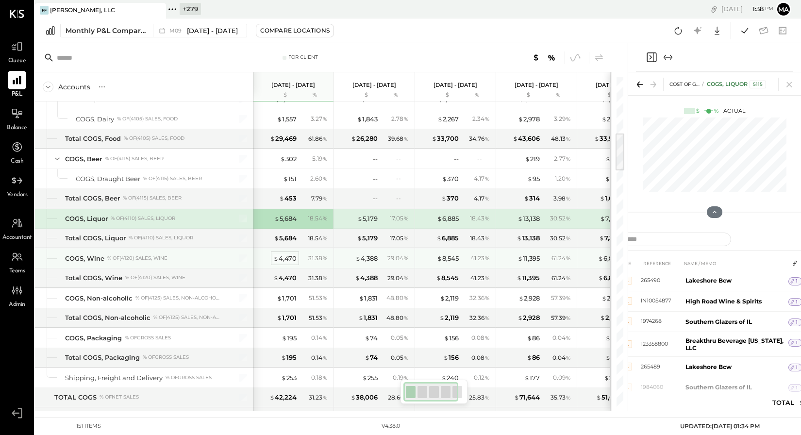
click at [284, 257] on div "$ 4,470" at bounding box center [284, 258] width 23 height 9
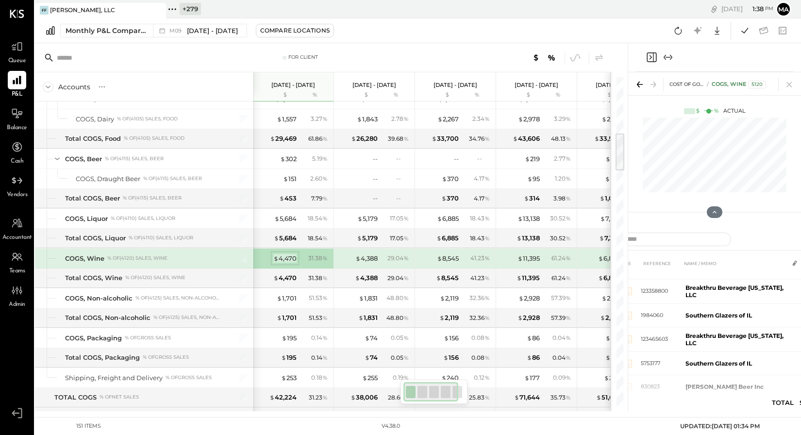
scroll to position [125, 0]
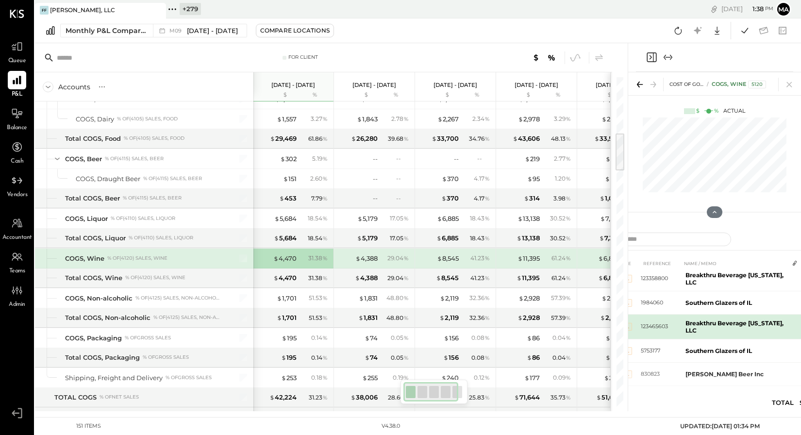
scroll to position [152, 0]
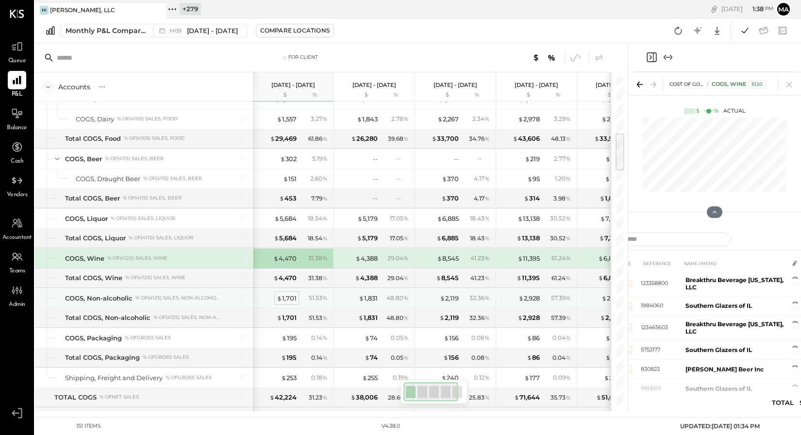
click at [288, 297] on div "$ 1,701" at bounding box center [287, 298] width 20 height 9
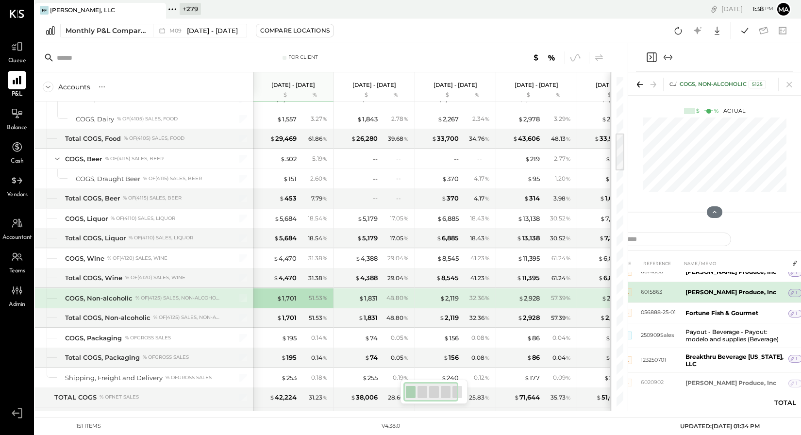
scroll to position [85, 0]
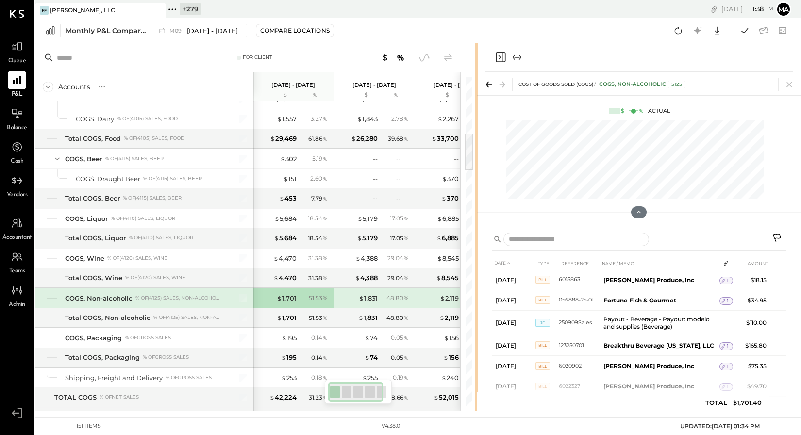
drag, startPoint x: 627, startPoint y: 240, endPoint x: 478, endPoint y: 257, distance: 150.6
click at [478, 257] on div "For Client Accounts S % GL [DATE] - [DATE] $ % [DATE] - [DATE] $ % [DATE] - [DA…" at bounding box center [418, 227] width 766 height 368
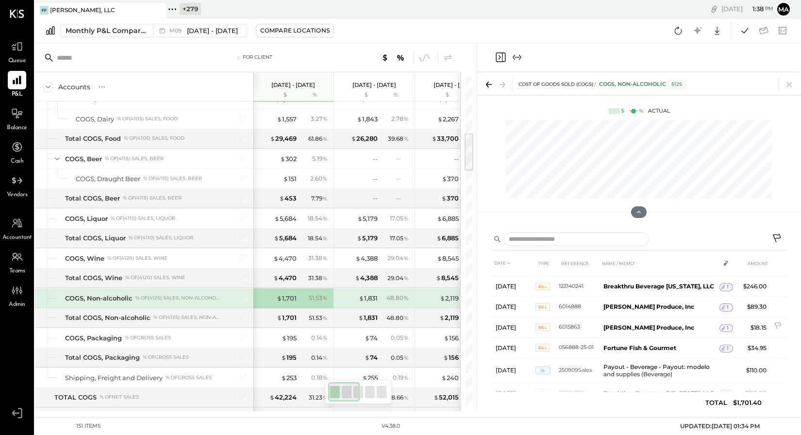
scroll to position [49, 0]
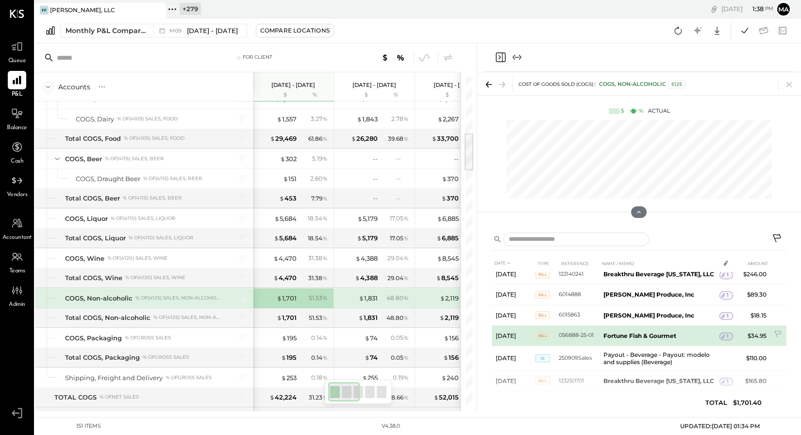
click at [709, 335] on span "1" at bounding box center [728, 336] width 2 height 7
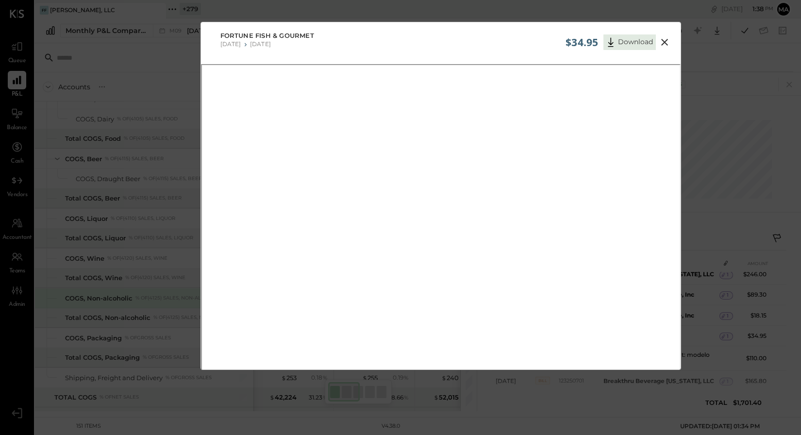
click at [665, 40] on icon at bounding box center [664, 42] width 7 height 7
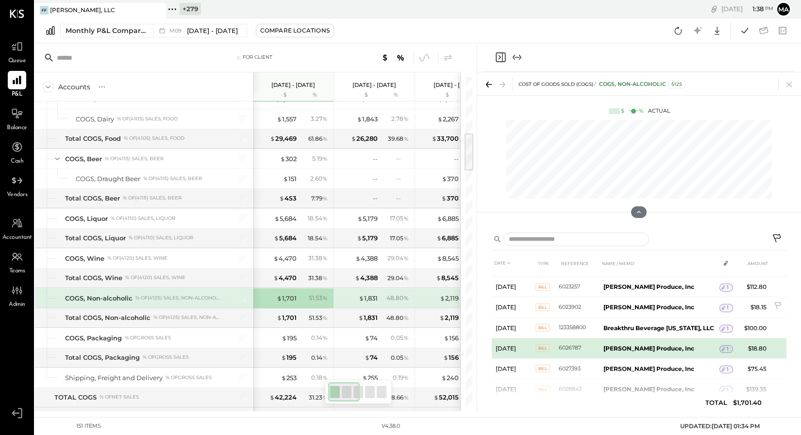
scroll to position [212, 0]
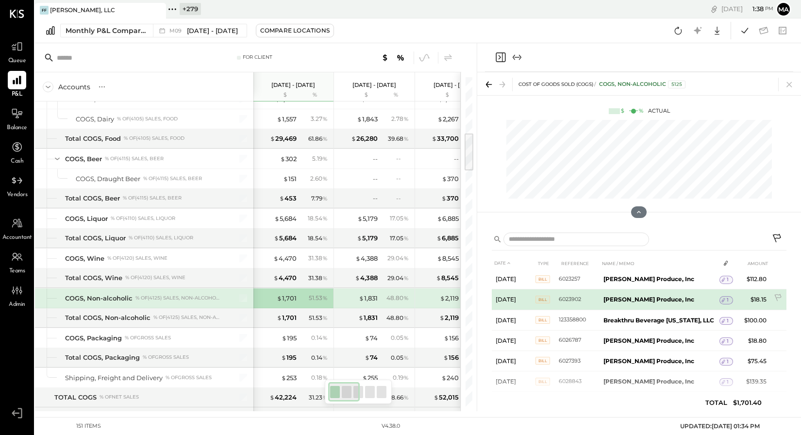
click at [709, 299] on icon at bounding box center [723, 300] width 3 height 4
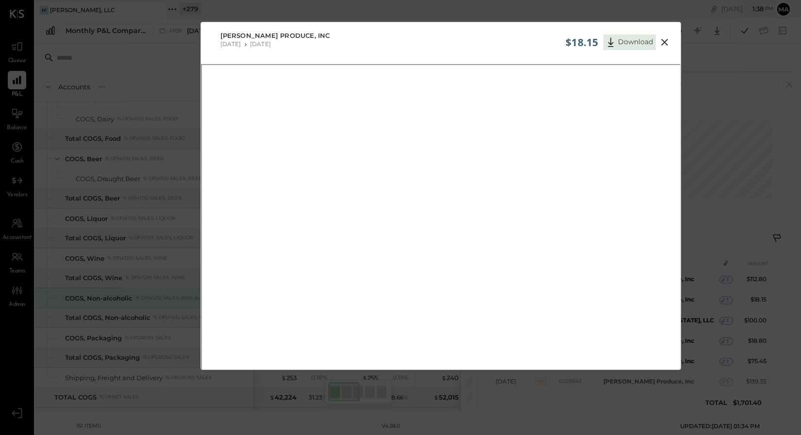
click at [662, 40] on icon at bounding box center [664, 42] width 7 height 7
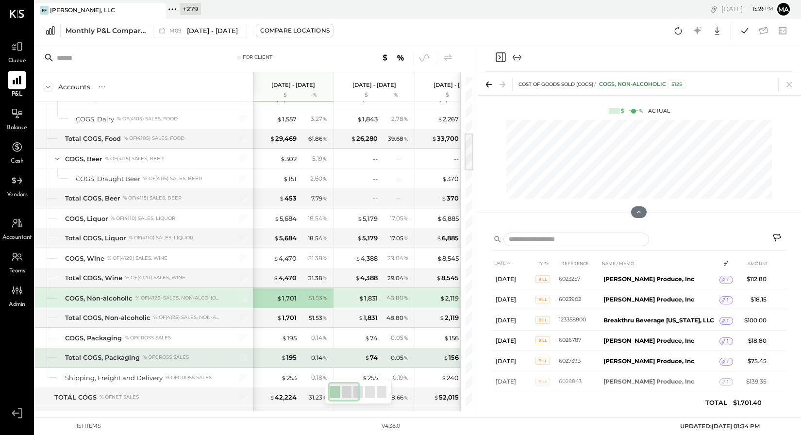
scroll to position [538, 0]
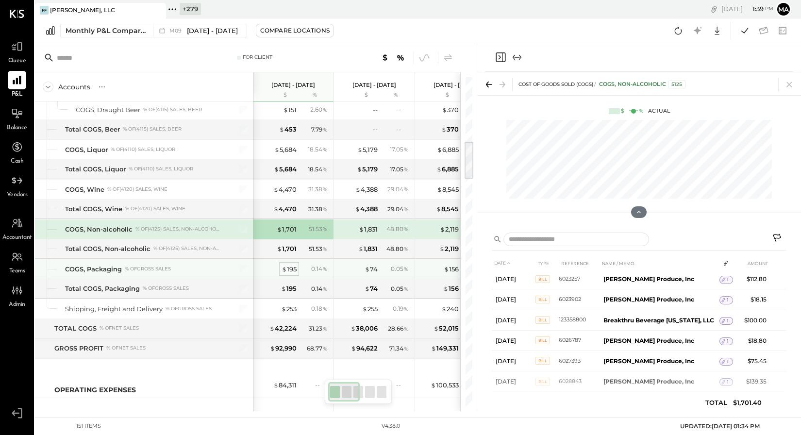
click at [288, 269] on div "$ 195" at bounding box center [289, 269] width 15 height 9
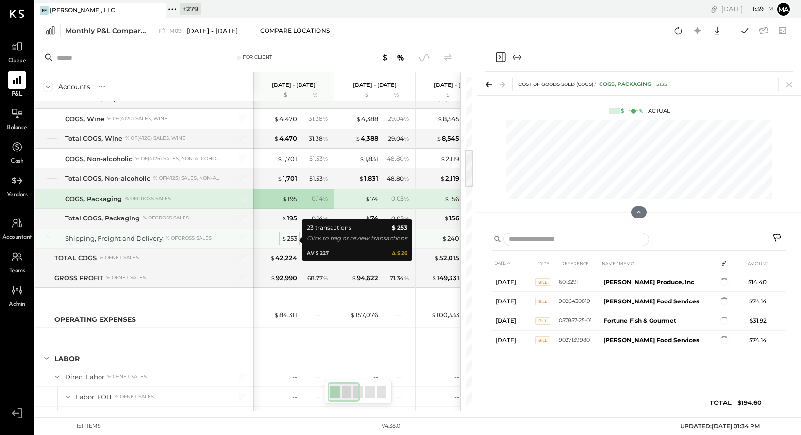
click at [292, 238] on div "$ 253" at bounding box center [290, 238] width 16 height 9
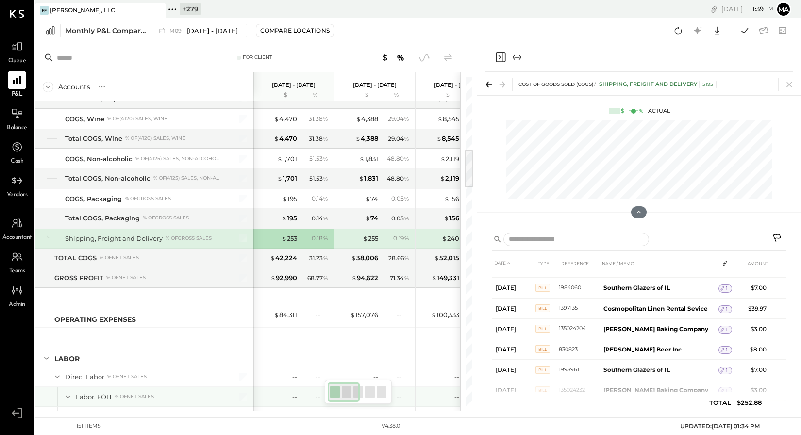
scroll to position [707, 0]
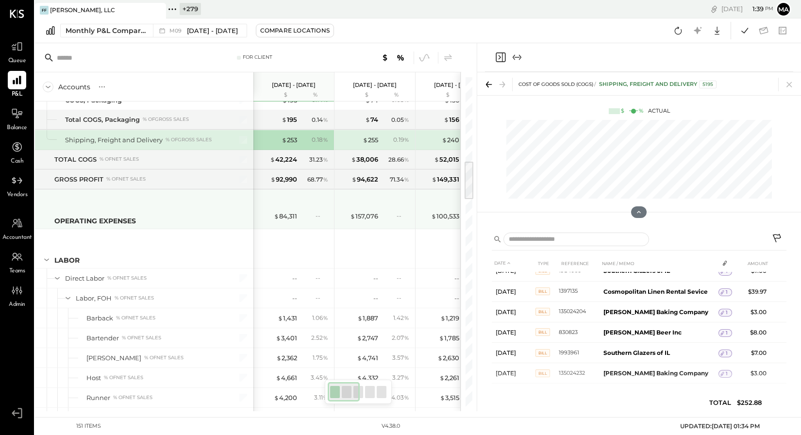
click at [135, 218] on div "OPERATING EXPENSES" at bounding box center [95, 221] width 82 height 10
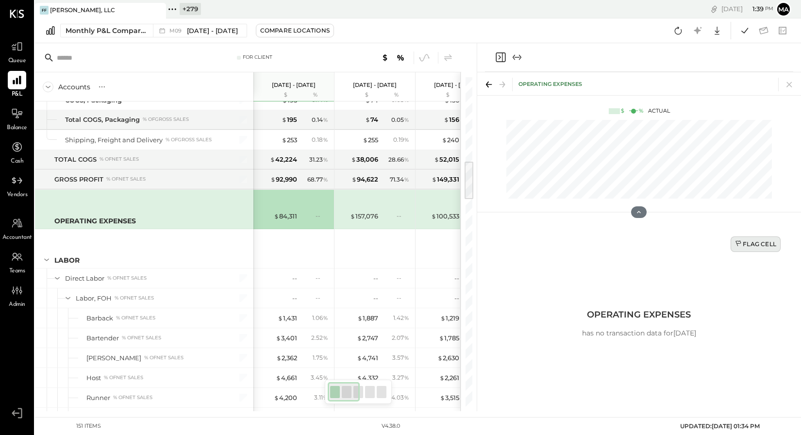
click at [709, 242] on div "Flag Cell" at bounding box center [755, 244] width 41 height 8
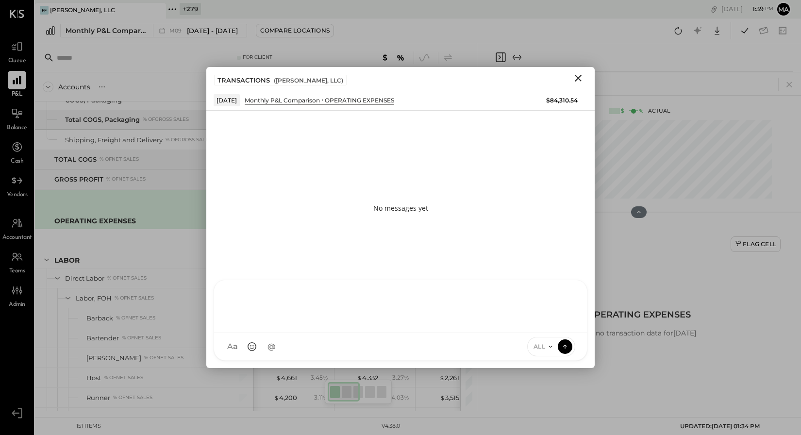
click at [449, 333] on div at bounding box center [400, 306] width 373 height 53
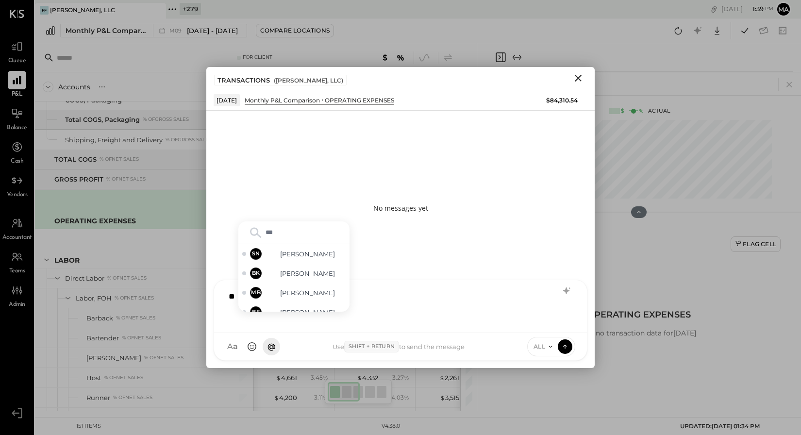
type input "****"
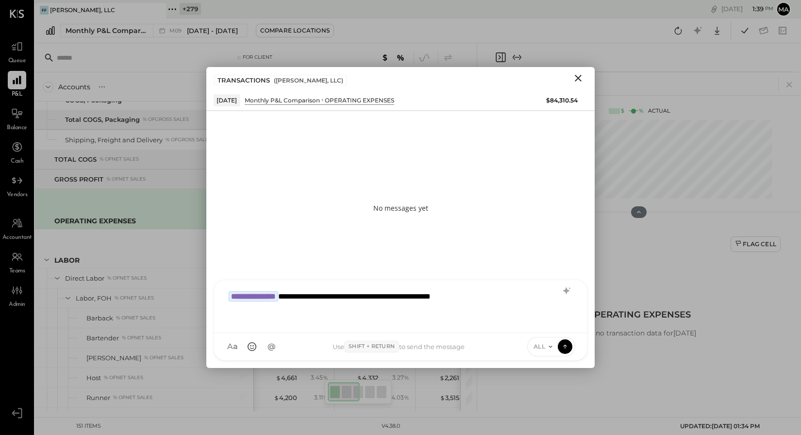
click at [550, 346] on icon at bounding box center [550, 346] width 3 height 1
click at [553, 323] on div "INTERNAL" at bounding box center [556, 323] width 57 height 16
click at [565, 346] on icon at bounding box center [565, 347] width 0 height 4
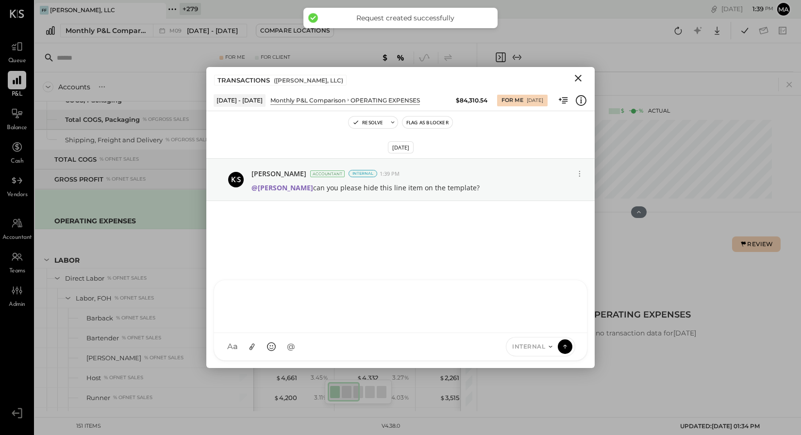
click at [575, 77] on icon "Close" at bounding box center [579, 78] width 12 height 12
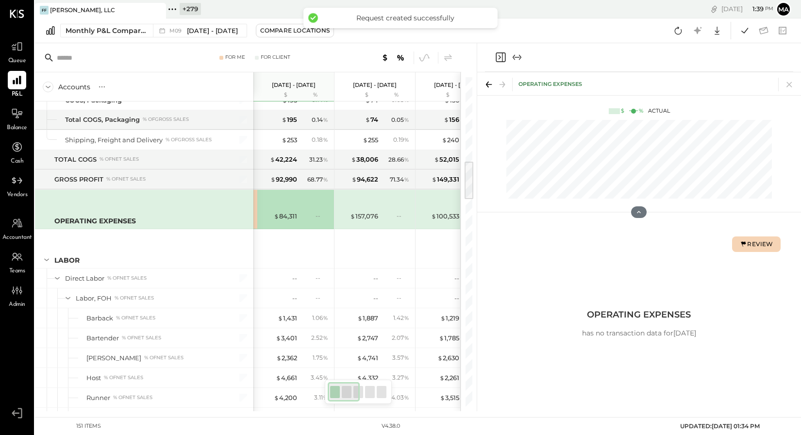
click at [474, 169] on div "For Me For Client Accounts S % GL [DATE] - [DATE] $ % [DATE] - [DATE] $ % [DATE…" at bounding box center [256, 227] width 442 height 368
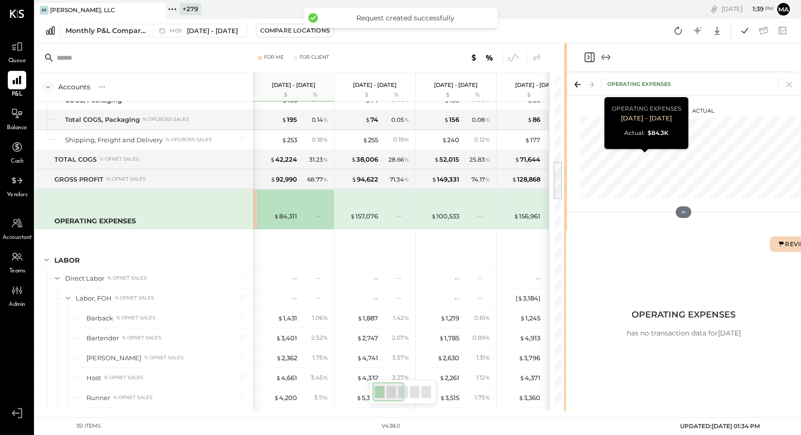
click at [599, 161] on div "For Me For Client Accounts S % GL [DATE] - [DATE] $ % [DATE] - [DATE] $ % [DATE…" at bounding box center [418, 227] width 766 height 368
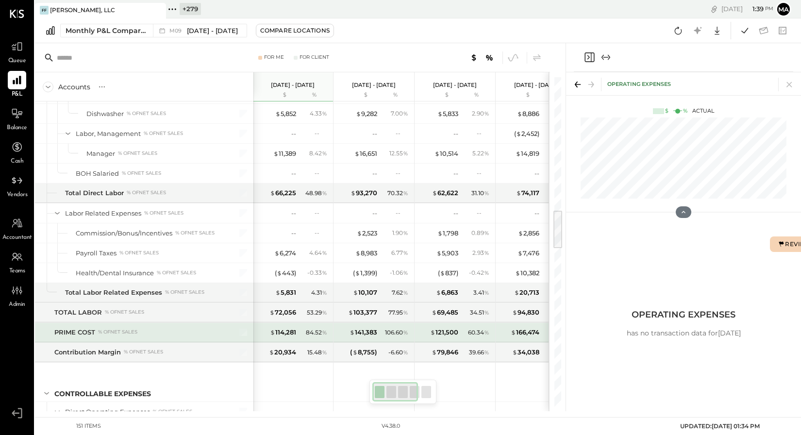
scroll to position [1119, 0]
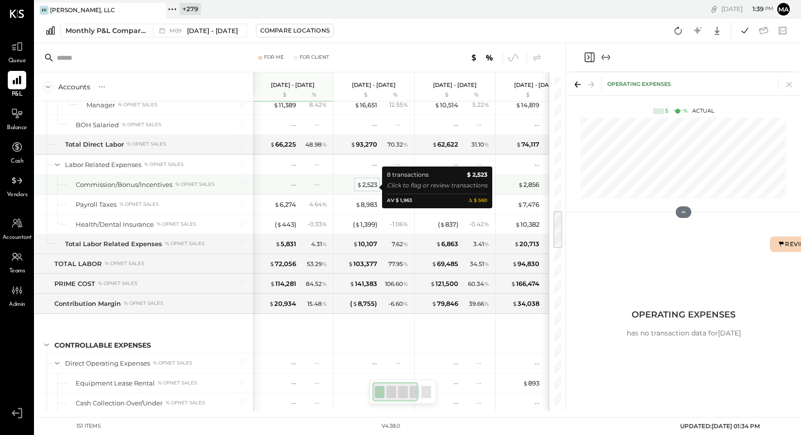
click at [367, 183] on div "$ 2,523" at bounding box center [367, 184] width 20 height 9
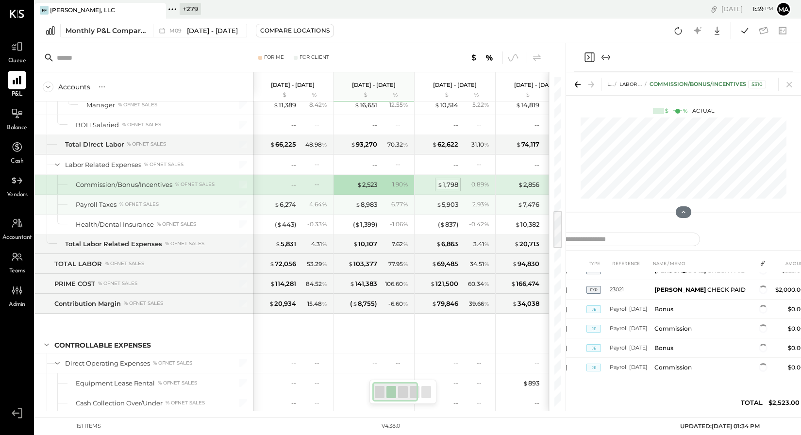
scroll to position [81, 0]
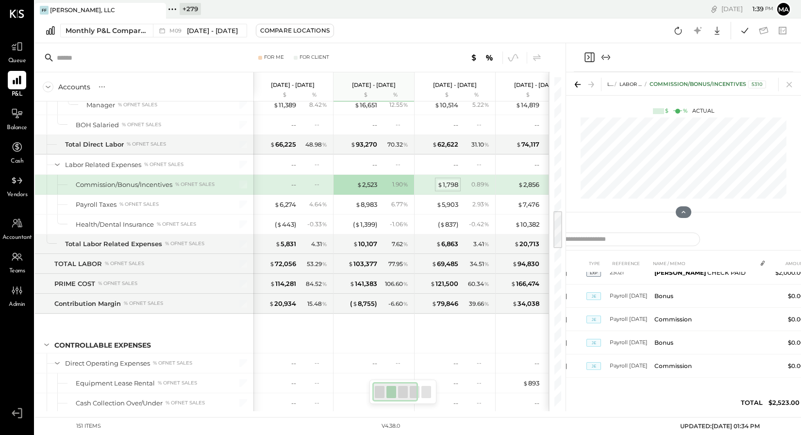
drag, startPoint x: 450, startPoint y: 187, endPoint x: 456, endPoint y: 187, distance: 5.8
click at [450, 187] on div "$ 1,798" at bounding box center [448, 184] width 21 height 9
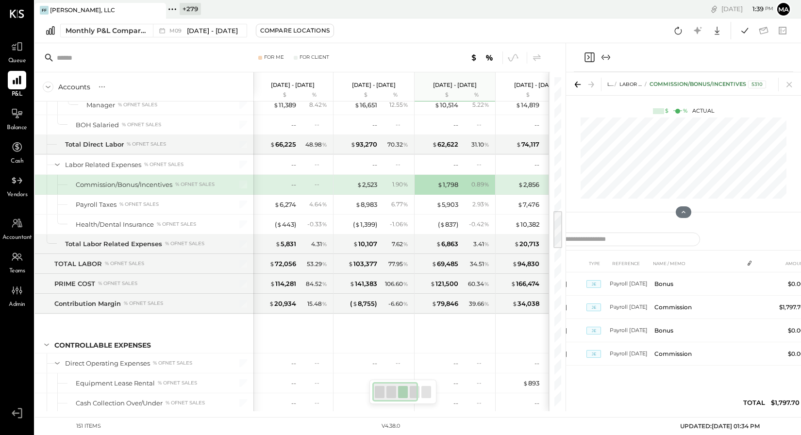
scroll to position [0, 0]
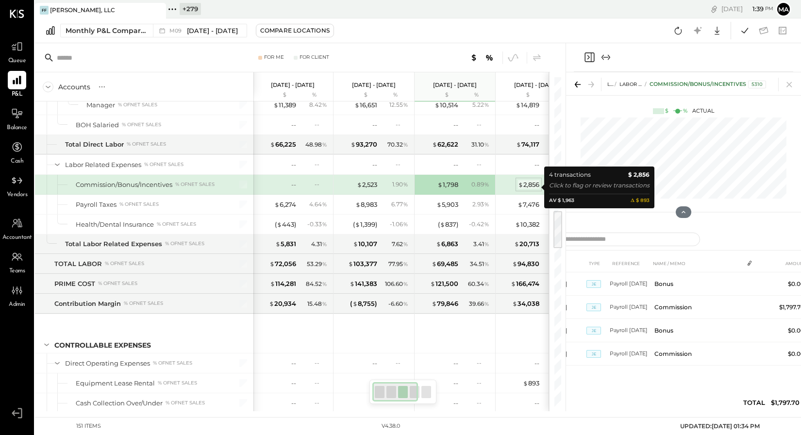
click at [525, 187] on div "$ 2,856" at bounding box center [528, 184] width 21 height 9
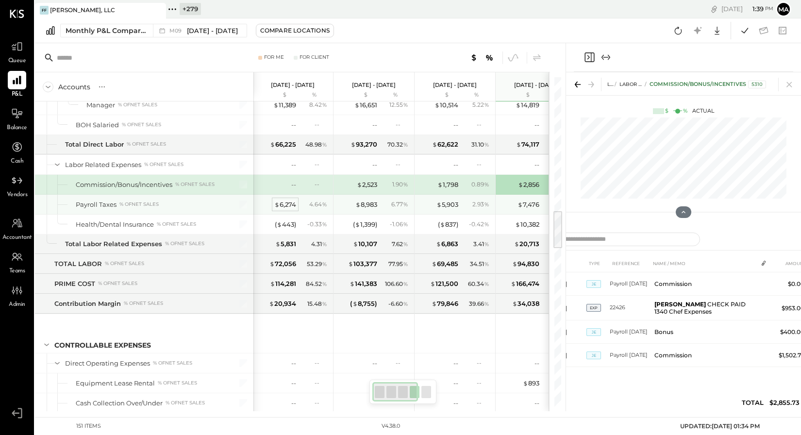
click at [287, 209] on div "$ 6,274" at bounding box center [285, 204] width 22 height 9
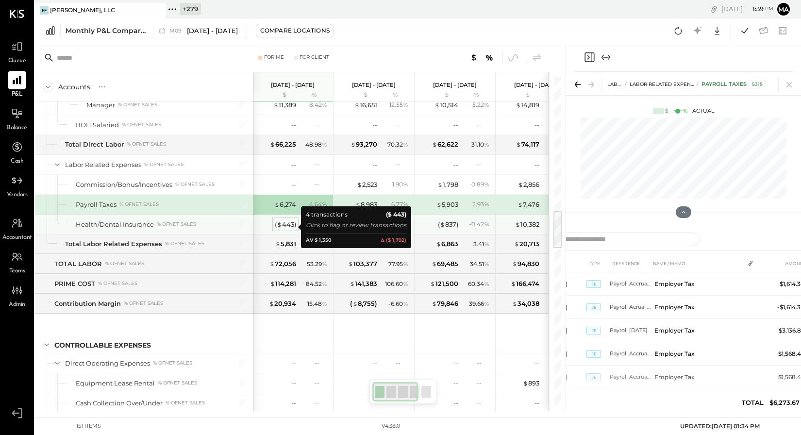
click at [286, 227] on div "( $ 443 )" at bounding box center [285, 224] width 21 height 9
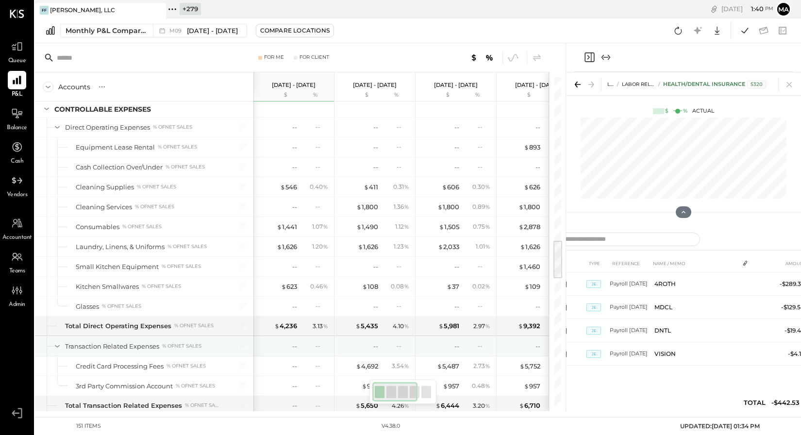
scroll to position [1367, 0]
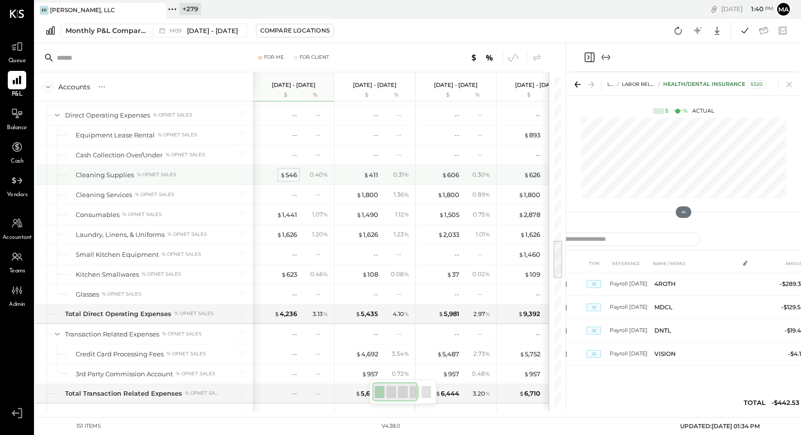
click at [289, 176] on div "$ 546" at bounding box center [288, 174] width 17 height 9
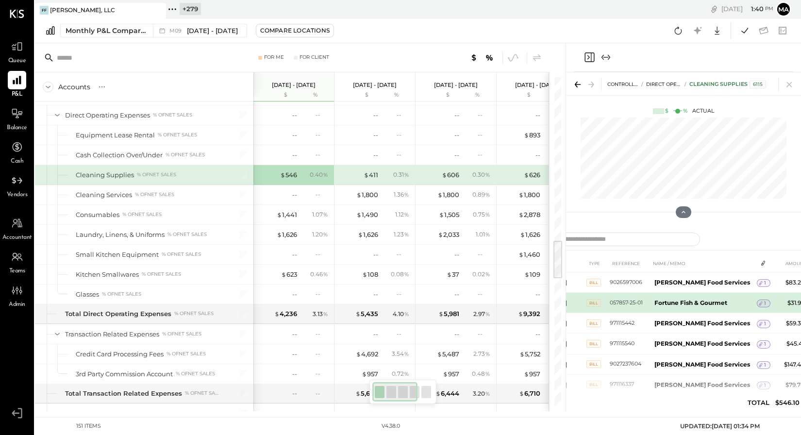
click at [709, 303] on div "1" at bounding box center [764, 304] width 14 height 8
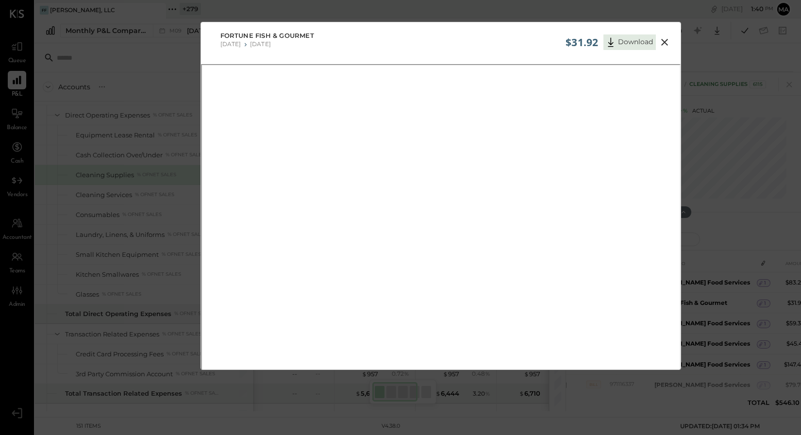
click at [665, 40] on icon at bounding box center [664, 42] width 7 height 7
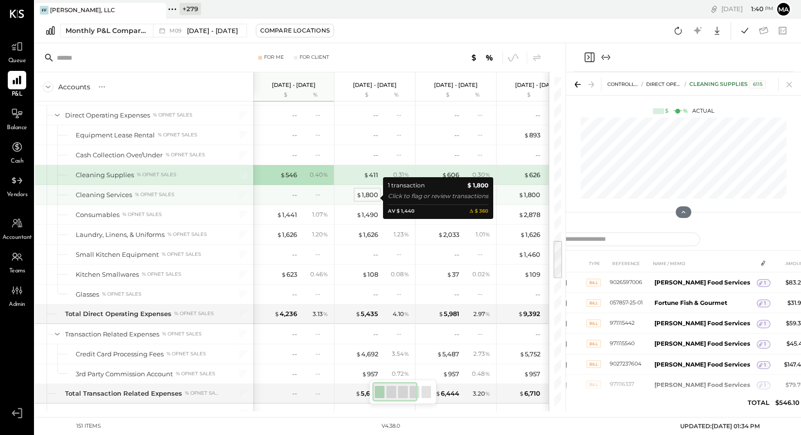
click at [371, 197] on div "$ 1,800" at bounding box center [367, 194] width 22 height 9
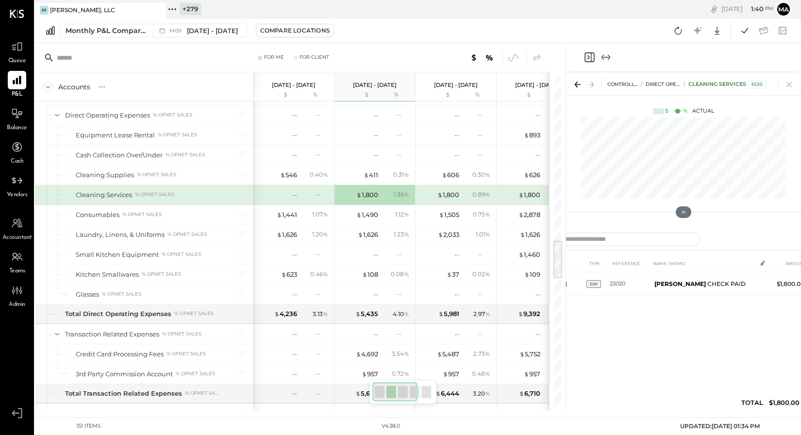
click at [288, 197] on div "--" at bounding box center [277, 194] width 39 height 9
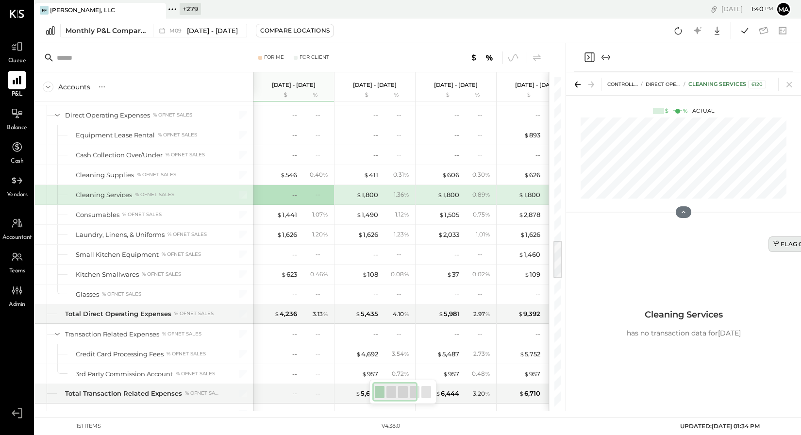
click at [709, 243] on div "Flag Cell" at bounding box center [793, 244] width 41 height 8
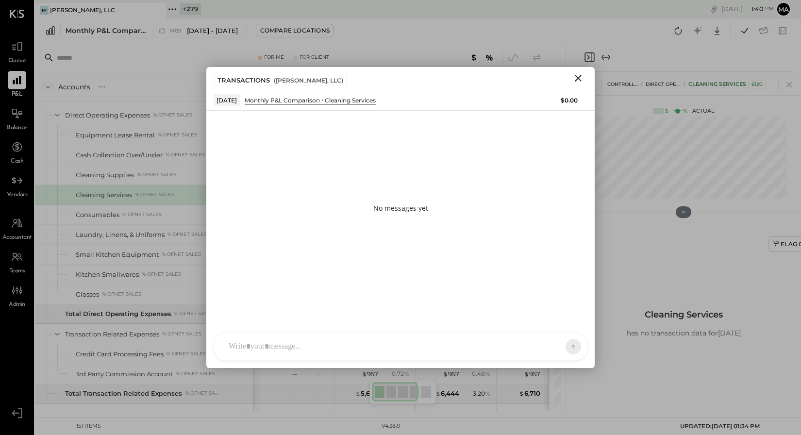
click at [415, 347] on div at bounding box center [400, 346] width 373 height 27
type input "******"
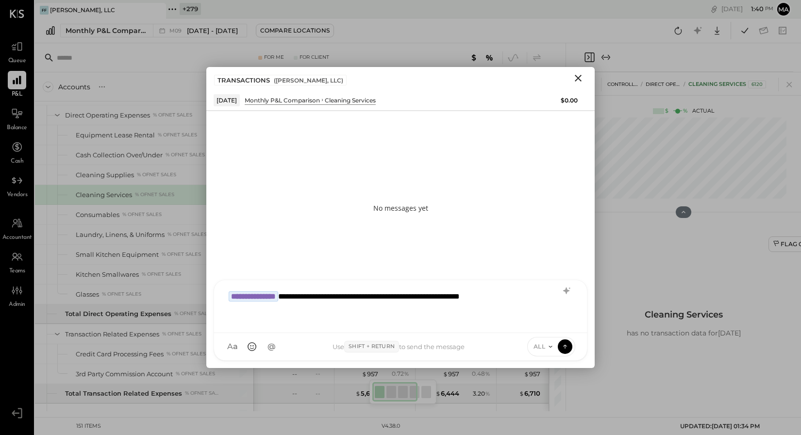
click at [321, 294] on div "**********" at bounding box center [401, 305] width 354 height 39
click at [543, 346] on span "ALL" at bounding box center [540, 346] width 12 height 8
click at [544, 323] on div "INTERNAL" at bounding box center [556, 323] width 57 height 16
click at [566, 344] on icon at bounding box center [565, 346] width 9 height 10
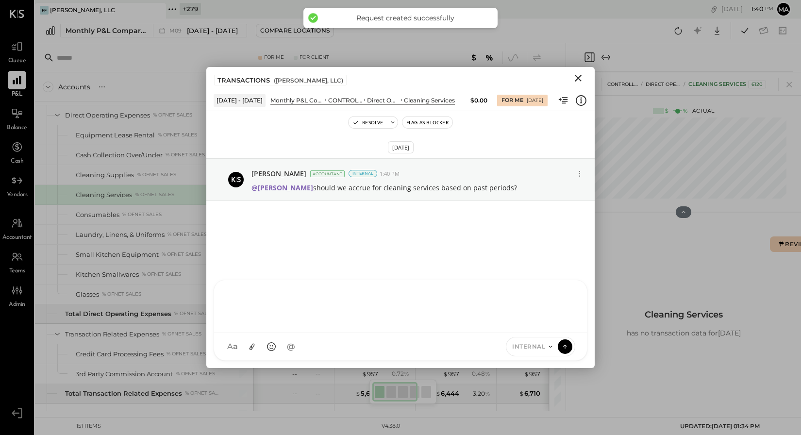
click at [576, 77] on icon "Close" at bounding box center [578, 78] width 7 height 7
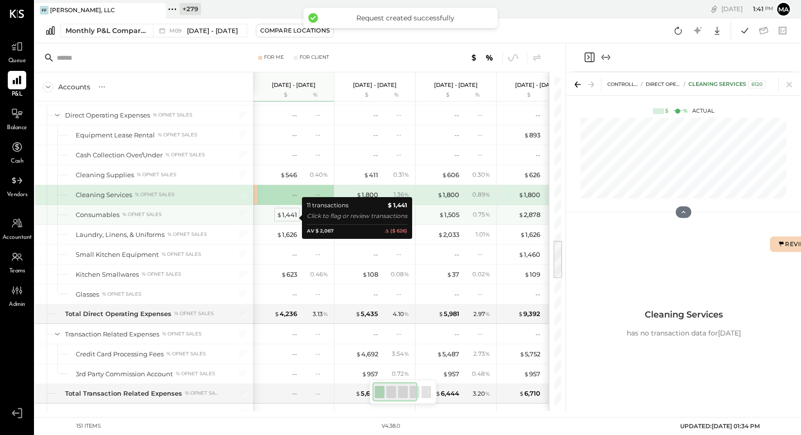
click at [289, 218] on div "$ 1,441" at bounding box center [287, 214] width 20 height 9
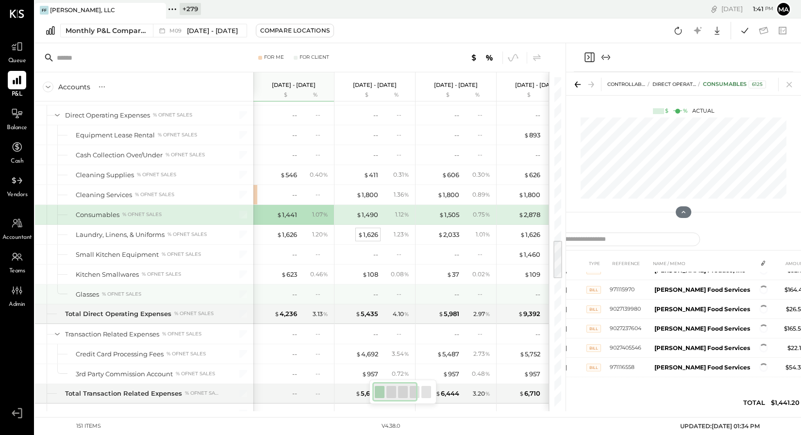
scroll to position [116, 0]
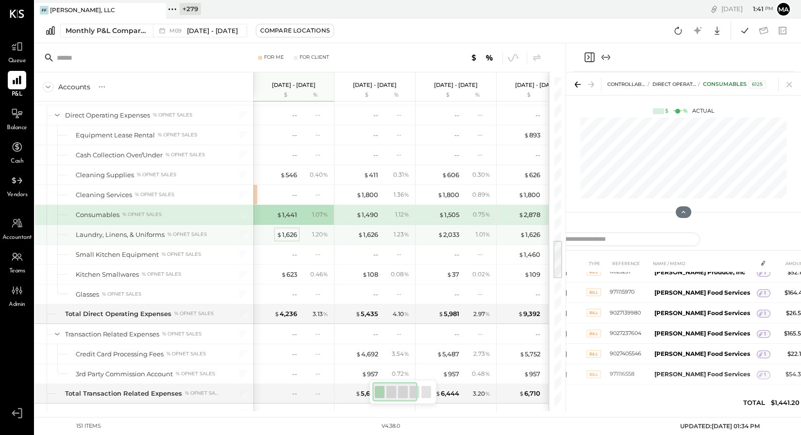
click at [287, 239] on div "$ 1,626" at bounding box center [287, 234] width 20 height 9
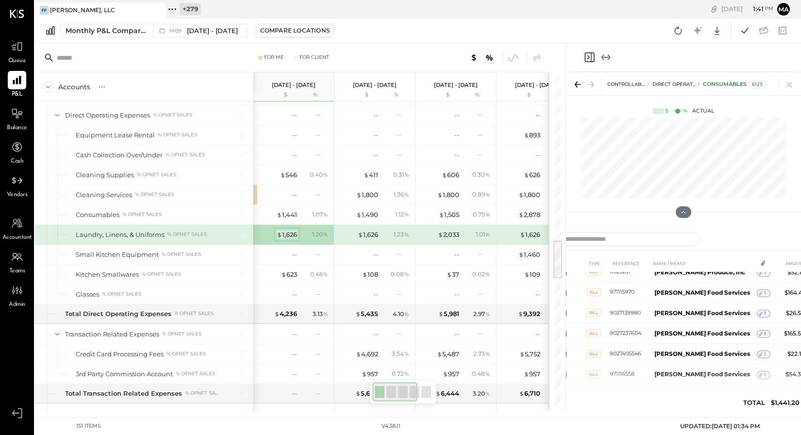
scroll to position [0, 0]
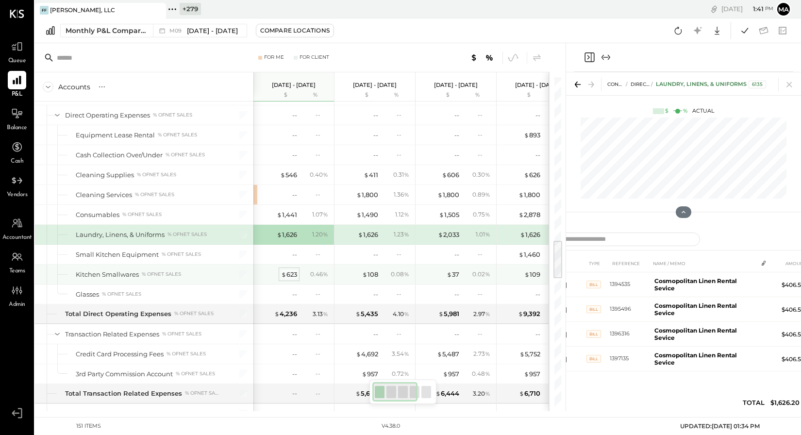
click at [289, 278] on div "$ 623" at bounding box center [289, 274] width 16 height 9
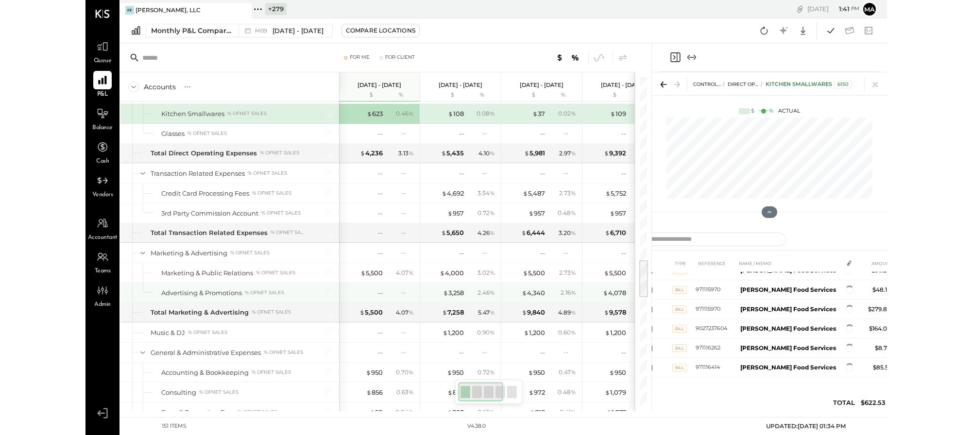
scroll to position [17, 0]
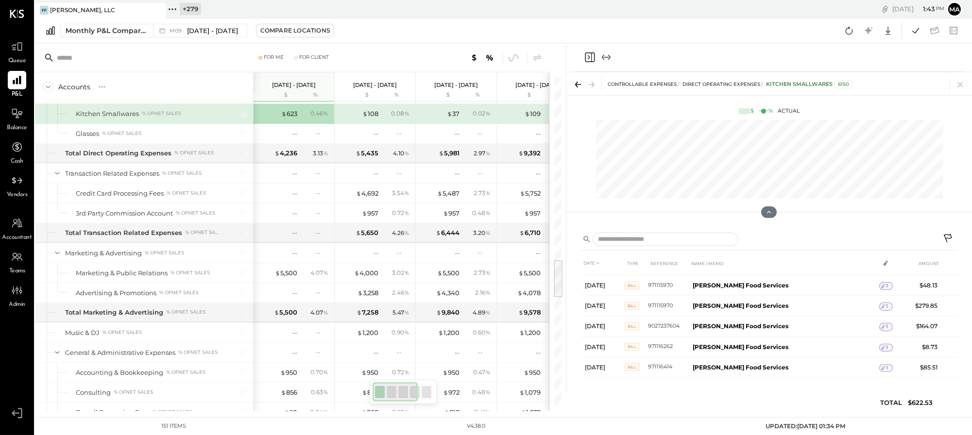
click at [172, 5] on icon at bounding box center [172, 9] width 13 height 13
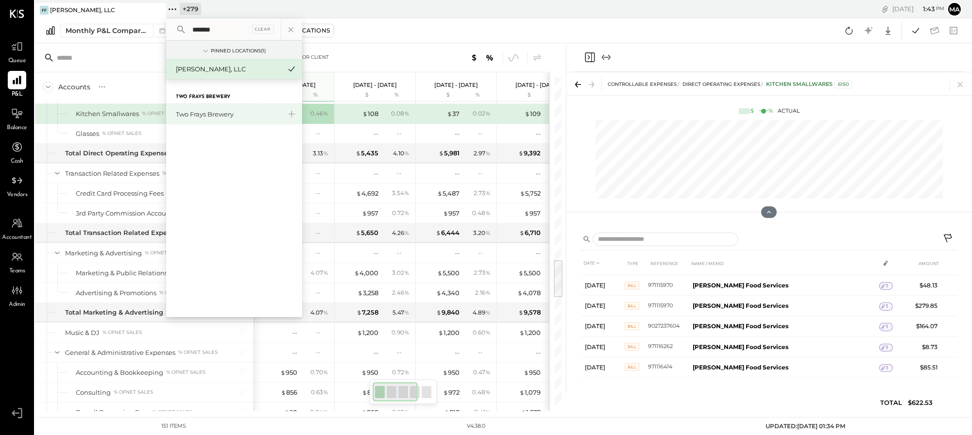
type input "*******"
click at [193, 107] on div "Two Frays Brewery" at bounding box center [234, 114] width 136 height 20
click at [203, 116] on div "Two Frays Brewery" at bounding box center [228, 114] width 105 height 9
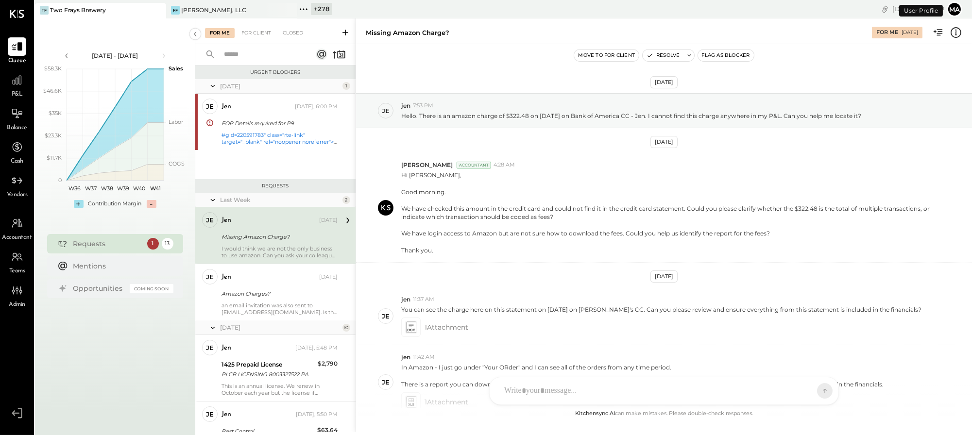
scroll to position [127, 0]
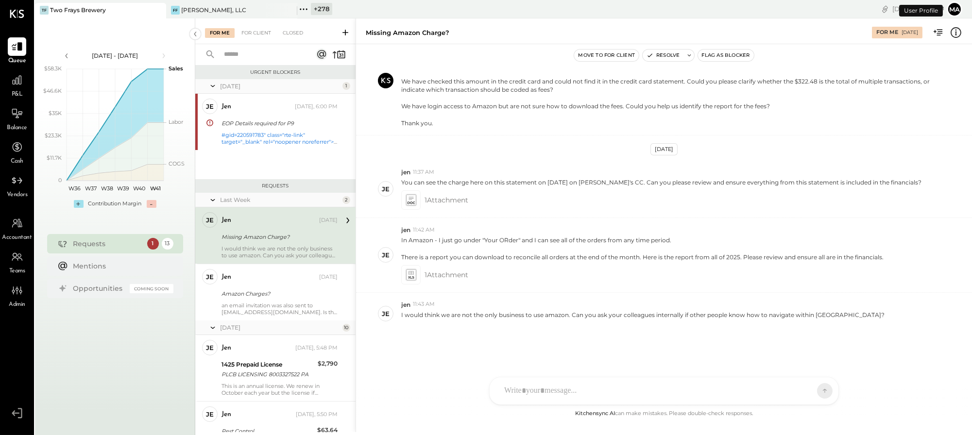
click at [20, 91] on span "P&L" at bounding box center [17, 94] width 11 height 9
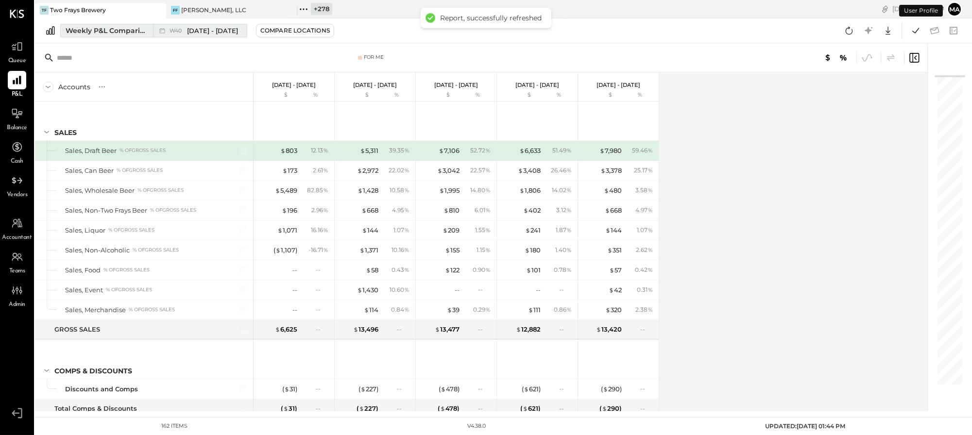
click at [158, 31] on icon at bounding box center [162, 31] width 10 height 10
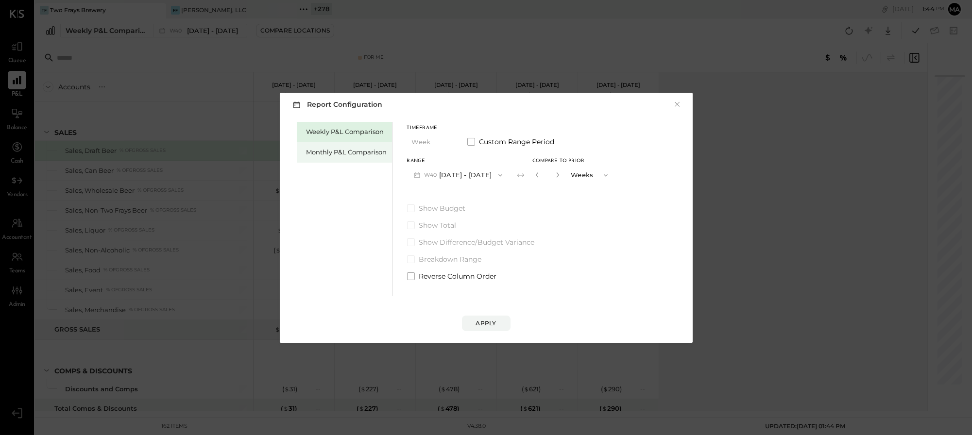
click at [347, 151] on div "Monthly P&L Comparison" at bounding box center [346, 152] width 81 height 9
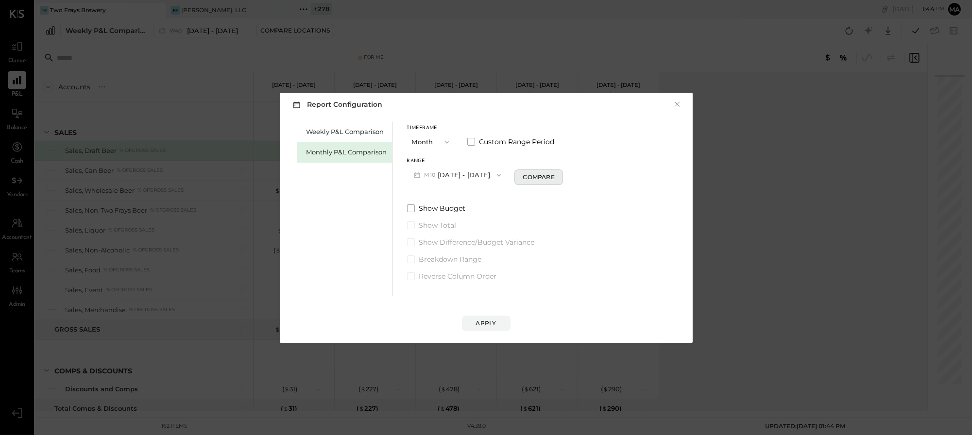
click at [523, 177] on div "Compare" at bounding box center [539, 177] width 32 height 8
click at [546, 175] on input "*" at bounding box center [546, 175] width 13 height 16
click at [553, 175] on icon "button" at bounding box center [556, 175] width 6 height 6
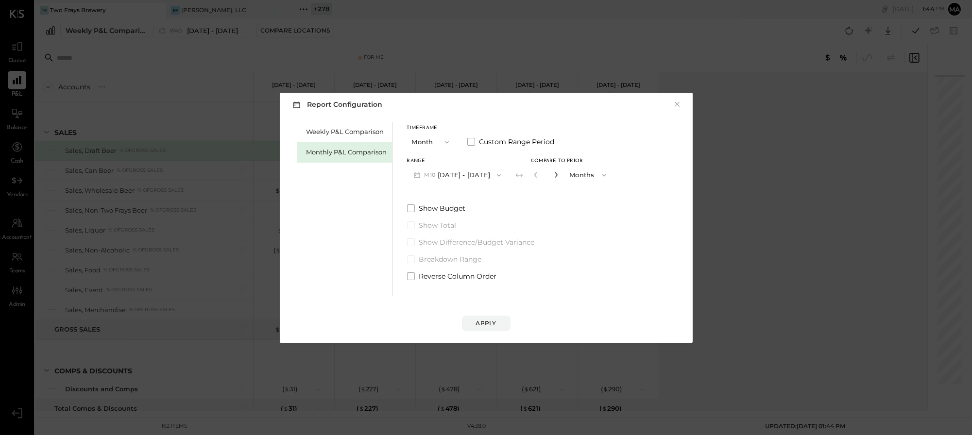
type input "*"
click at [485, 323] on div "Apply" at bounding box center [486, 323] width 20 height 8
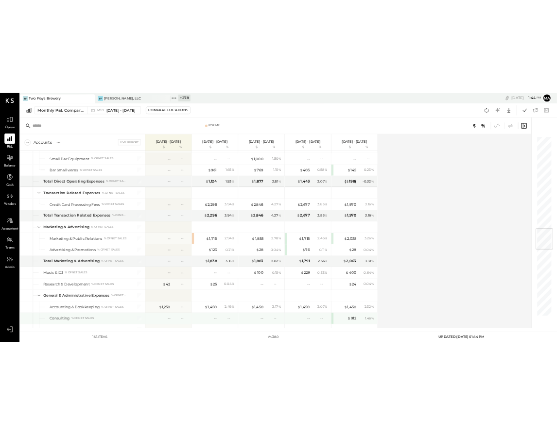
scroll to position [1350, 0]
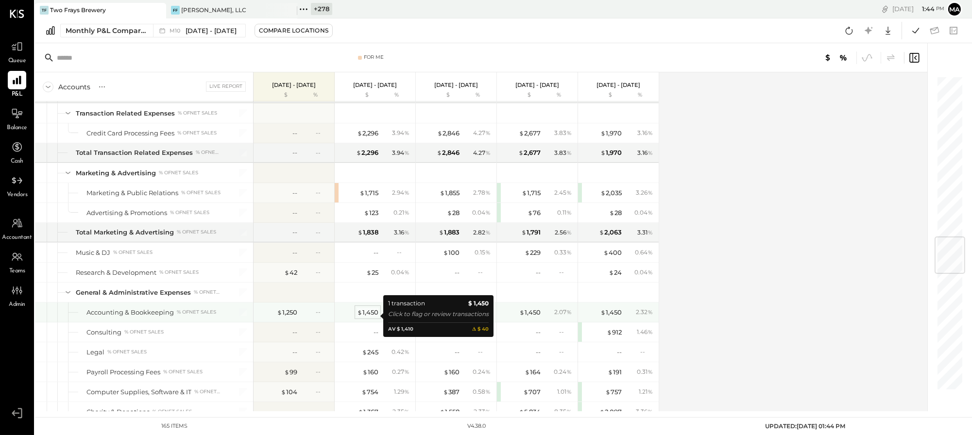
click at [372, 314] on div "$ 1,450" at bounding box center [367, 312] width 21 height 9
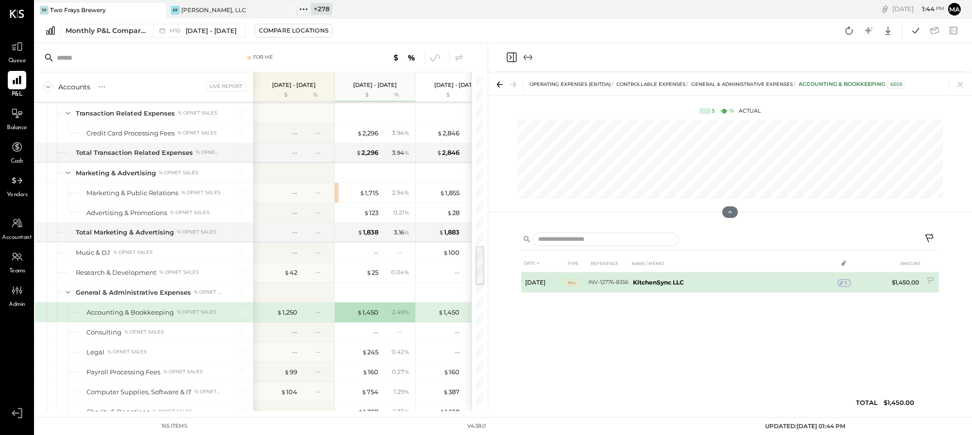
click at [709, 281] on icon at bounding box center [840, 283] width 3 height 4
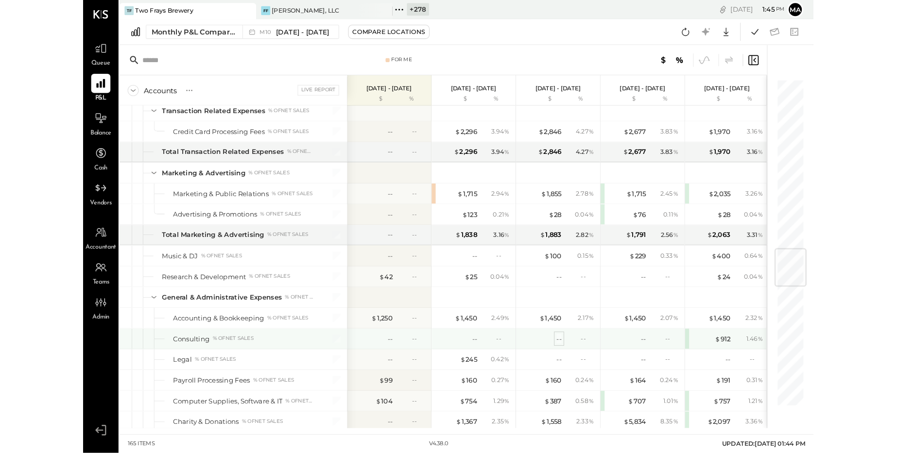
scroll to position [1364, 0]
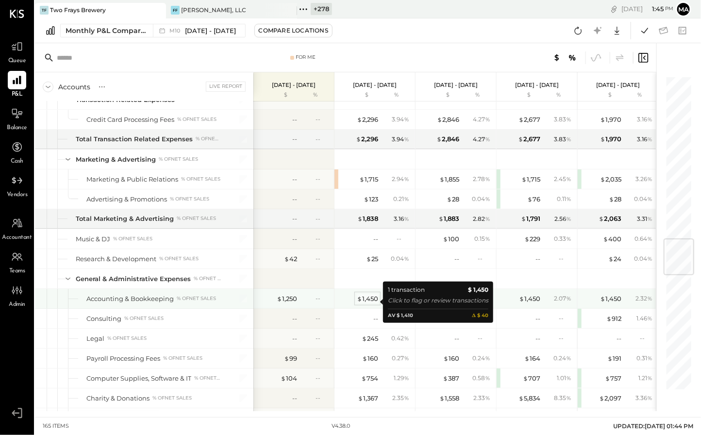
click at [371, 302] on div "$ 1,450" at bounding box center [367, 298] width 21 height 9
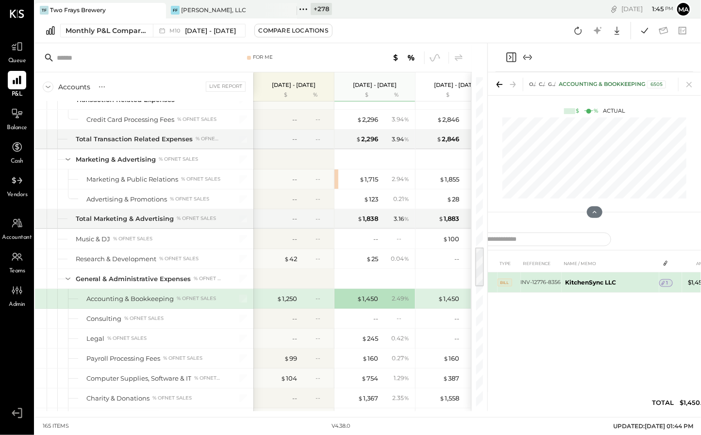
click at [668, 281] on span "1" at bounding box center [668, 283] width 2 height 7
